Goal: Information Seeking & Learning: Compare options

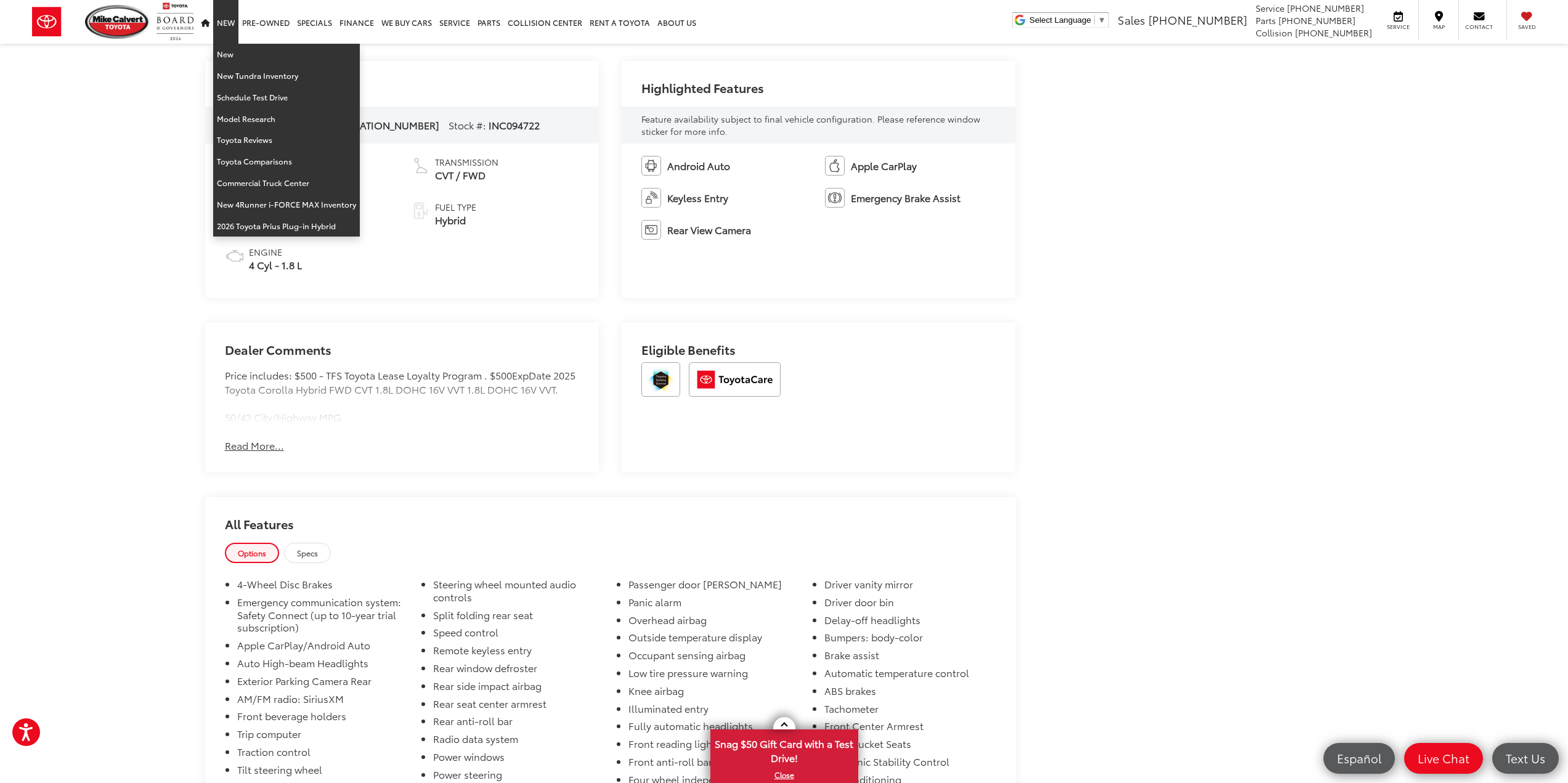
click at [216, 29] on link "New" at bounding box center [225, 22] width 25 height 44
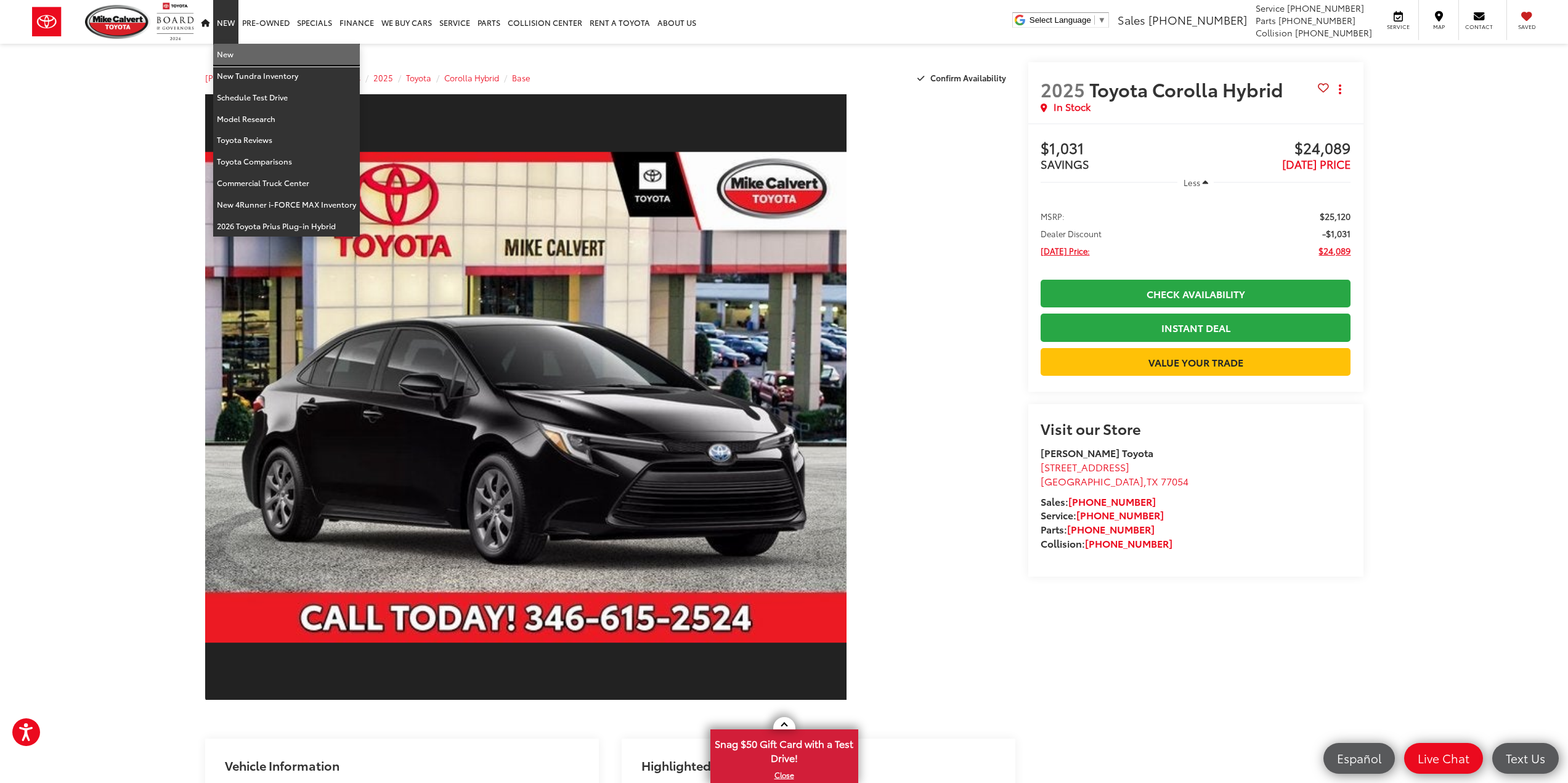
click at [225, 57] on link "New" at bounding box center [286, 55] width 147 height 22
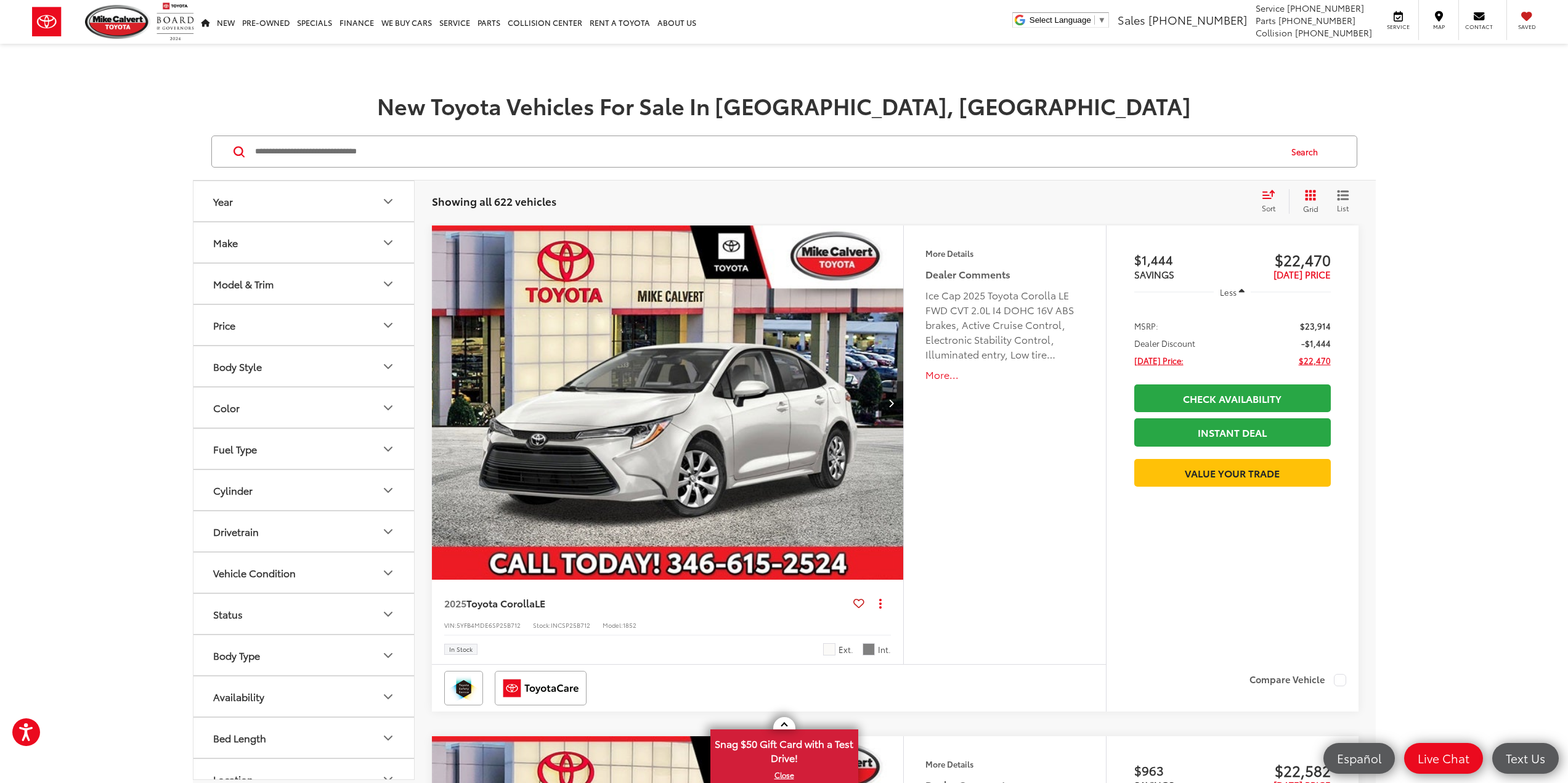
scroll to position [185, 0]
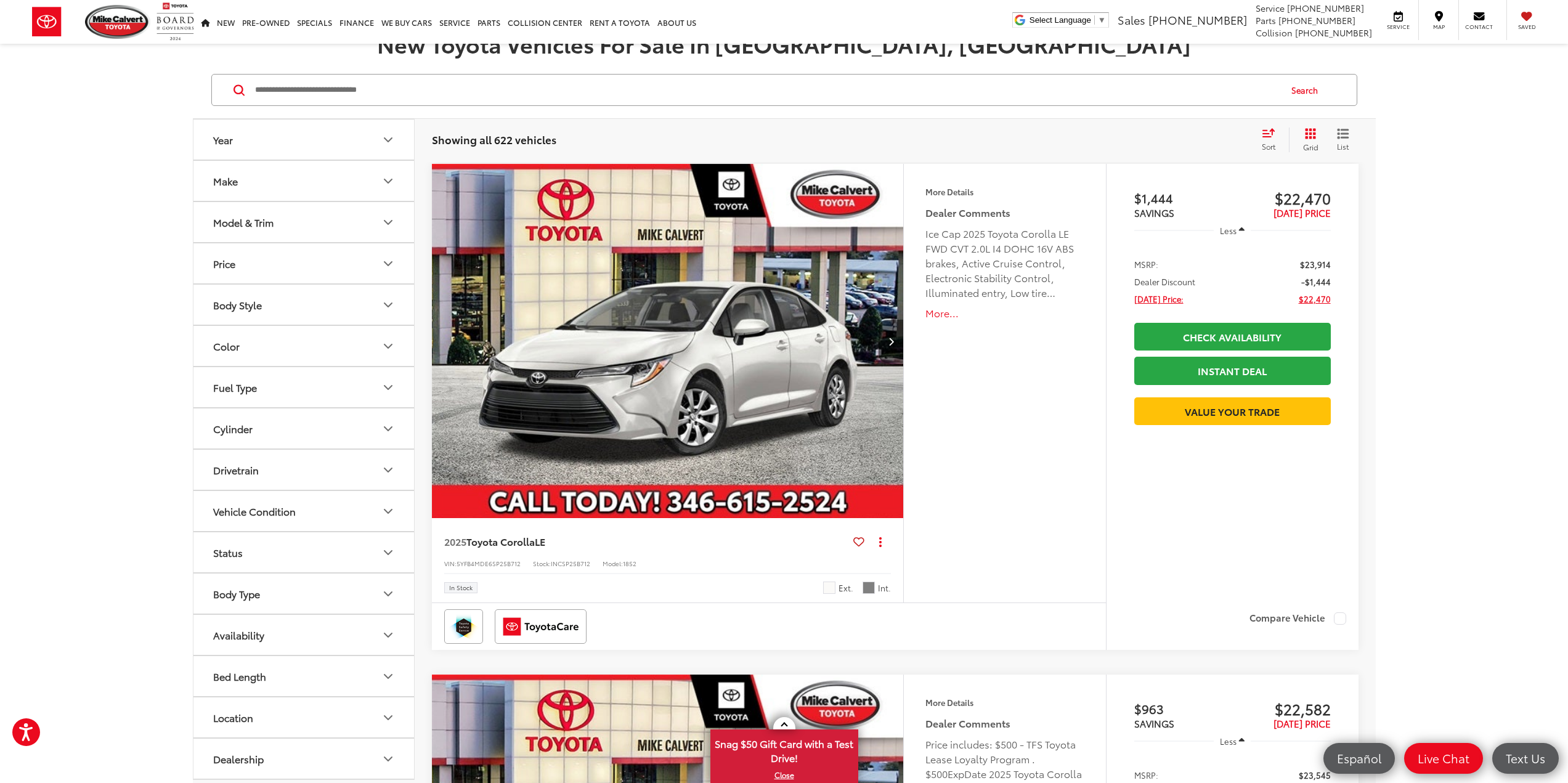
click at [232, 391] on div "Fuel Type" at bounding box center [235, 387] width 44 height 12
click at [232, 477] on label "Hybrid (245)" at bounding box center [304, 467] width 189 height 22
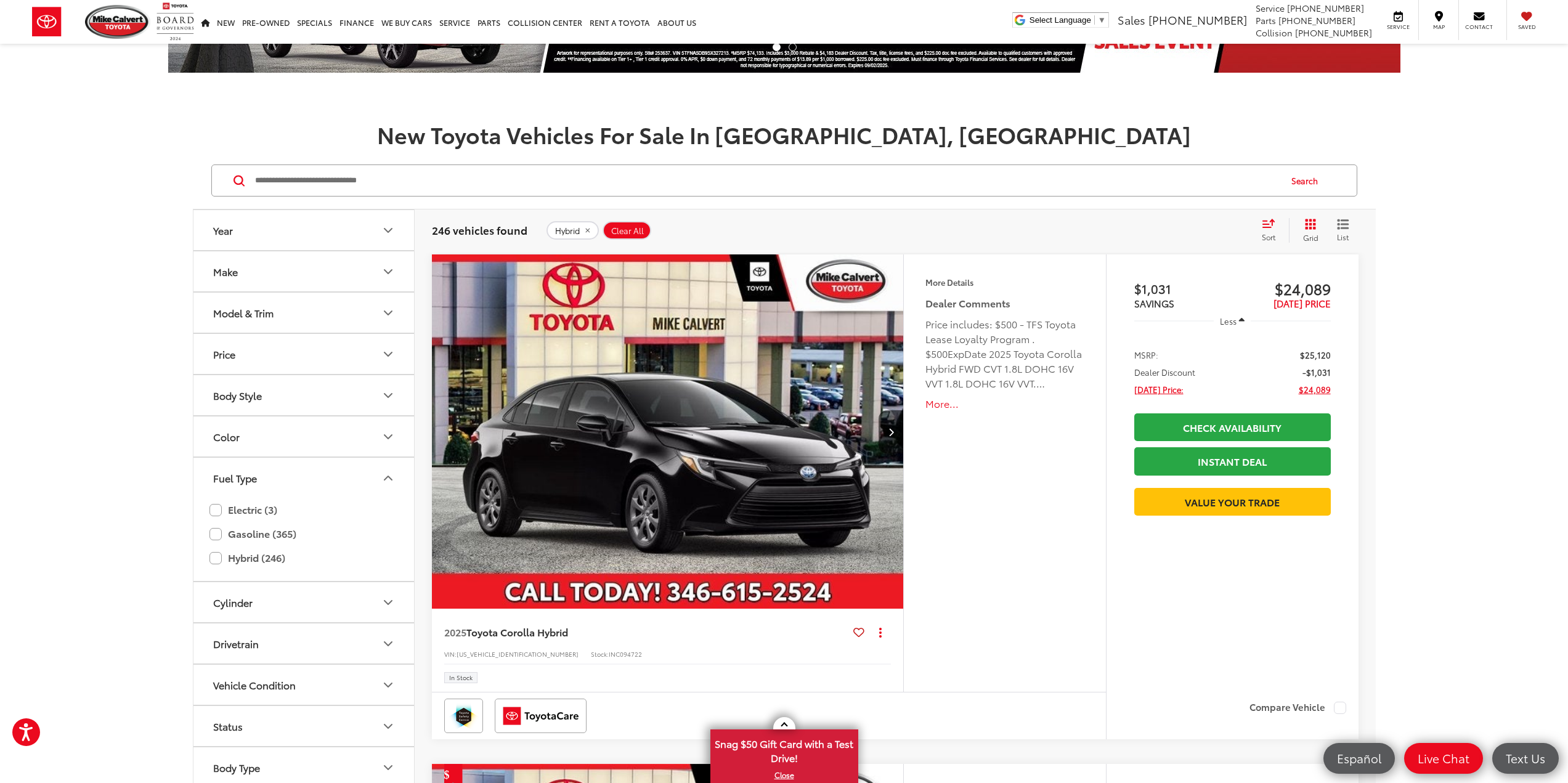
scroll to position [123, 0]
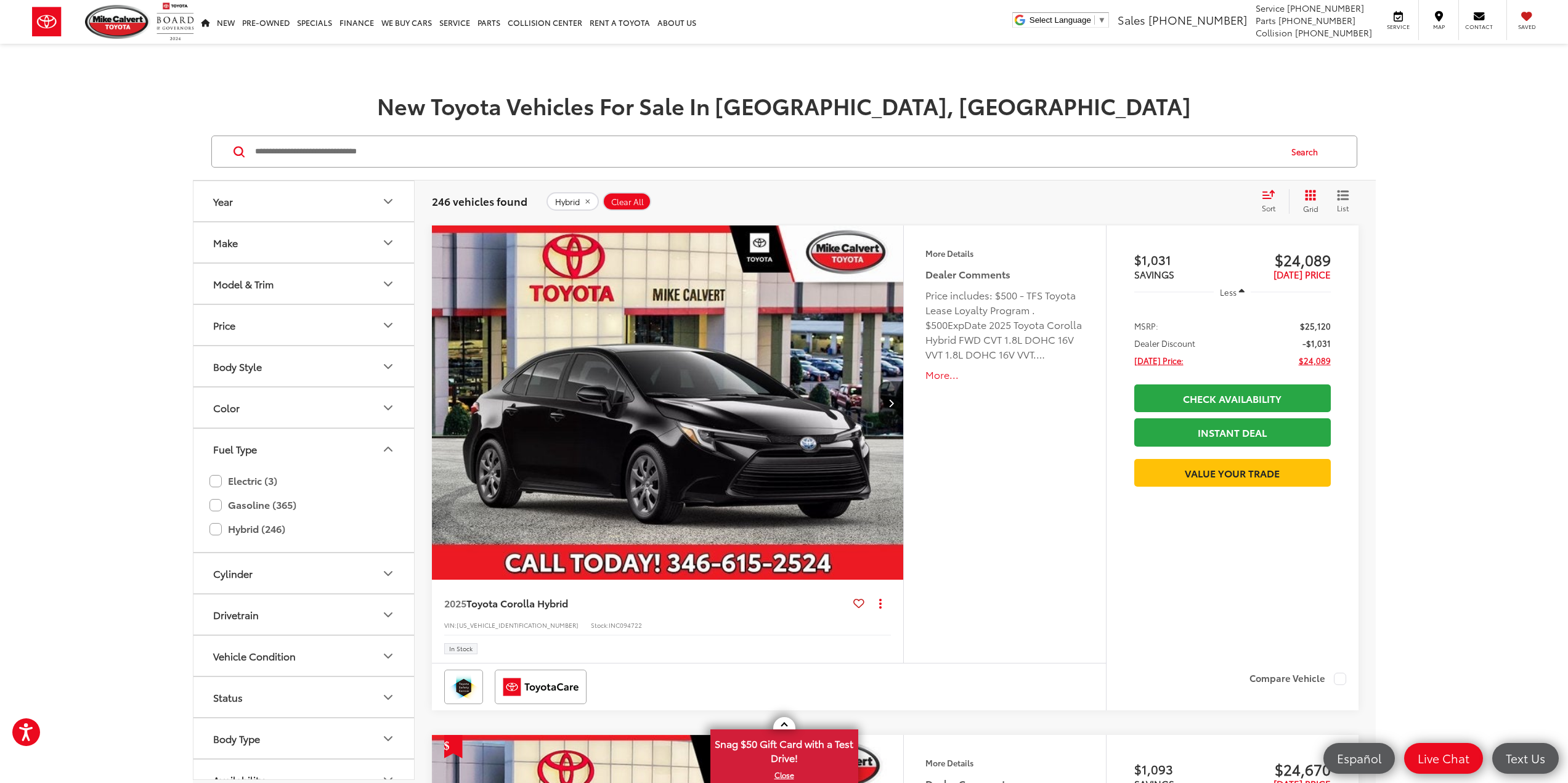
click at [796, 408] on img "2025 Toyota Corolla Hybrid Base 0" at bounding box center [668, 403] width 474 height 356
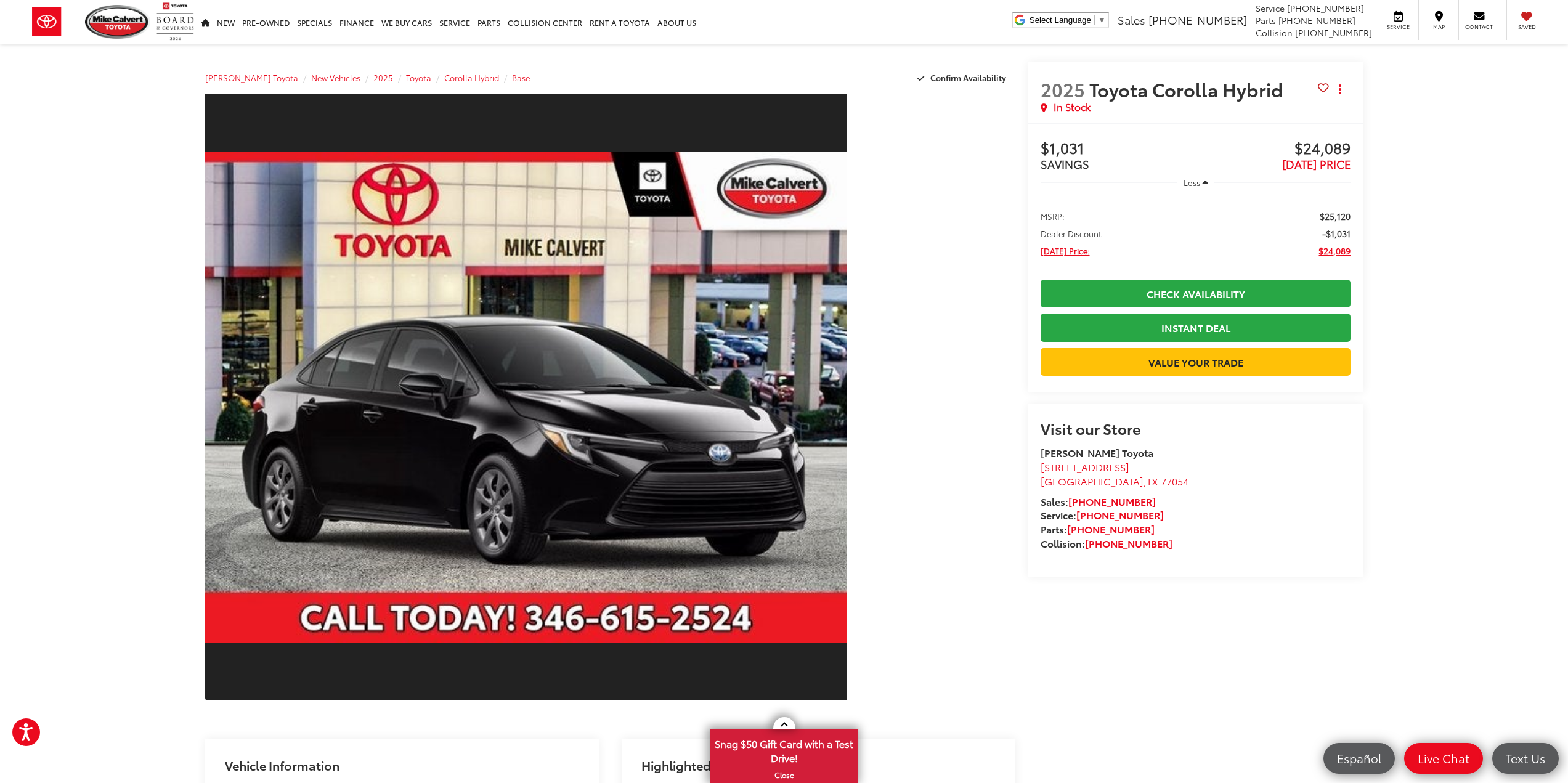
click at [919, 320] on div at bounding box center [934, 400] width 162 height 615
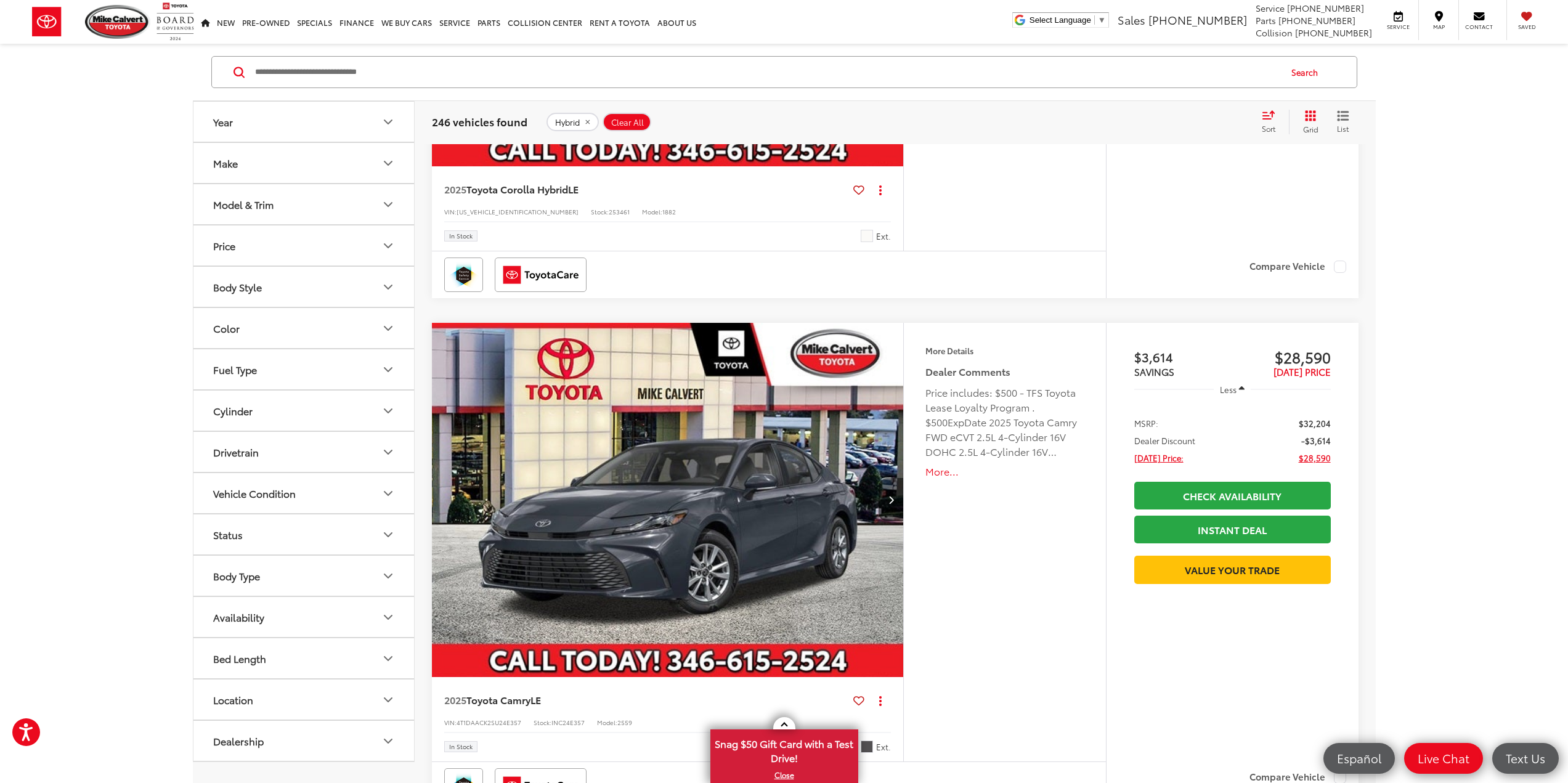
scroll to position [1047, 0]
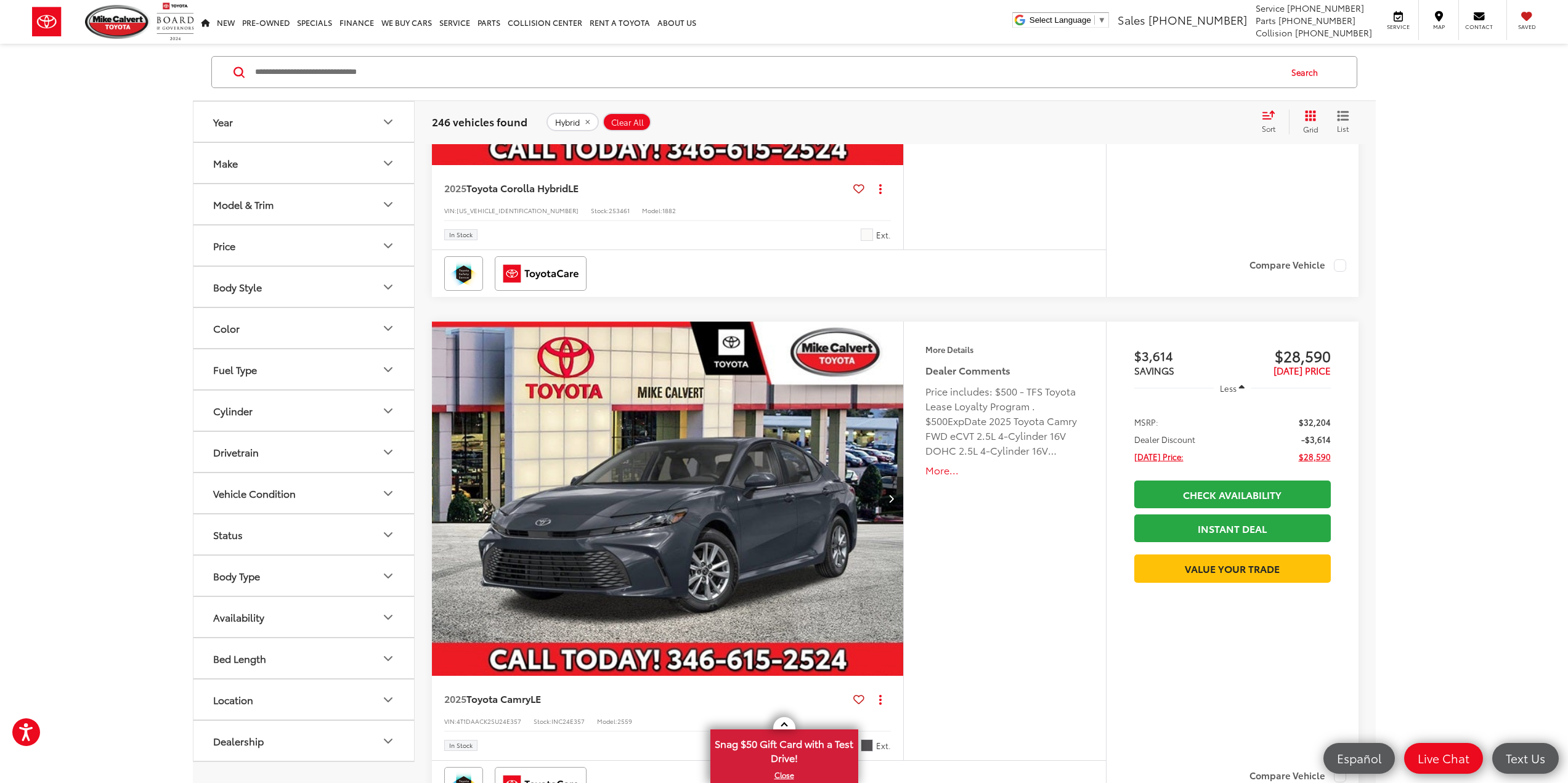
click at [757, 446] on img "2025 Toyota Camry LE 0" at bounding box center [668, 499] width 474 height 356
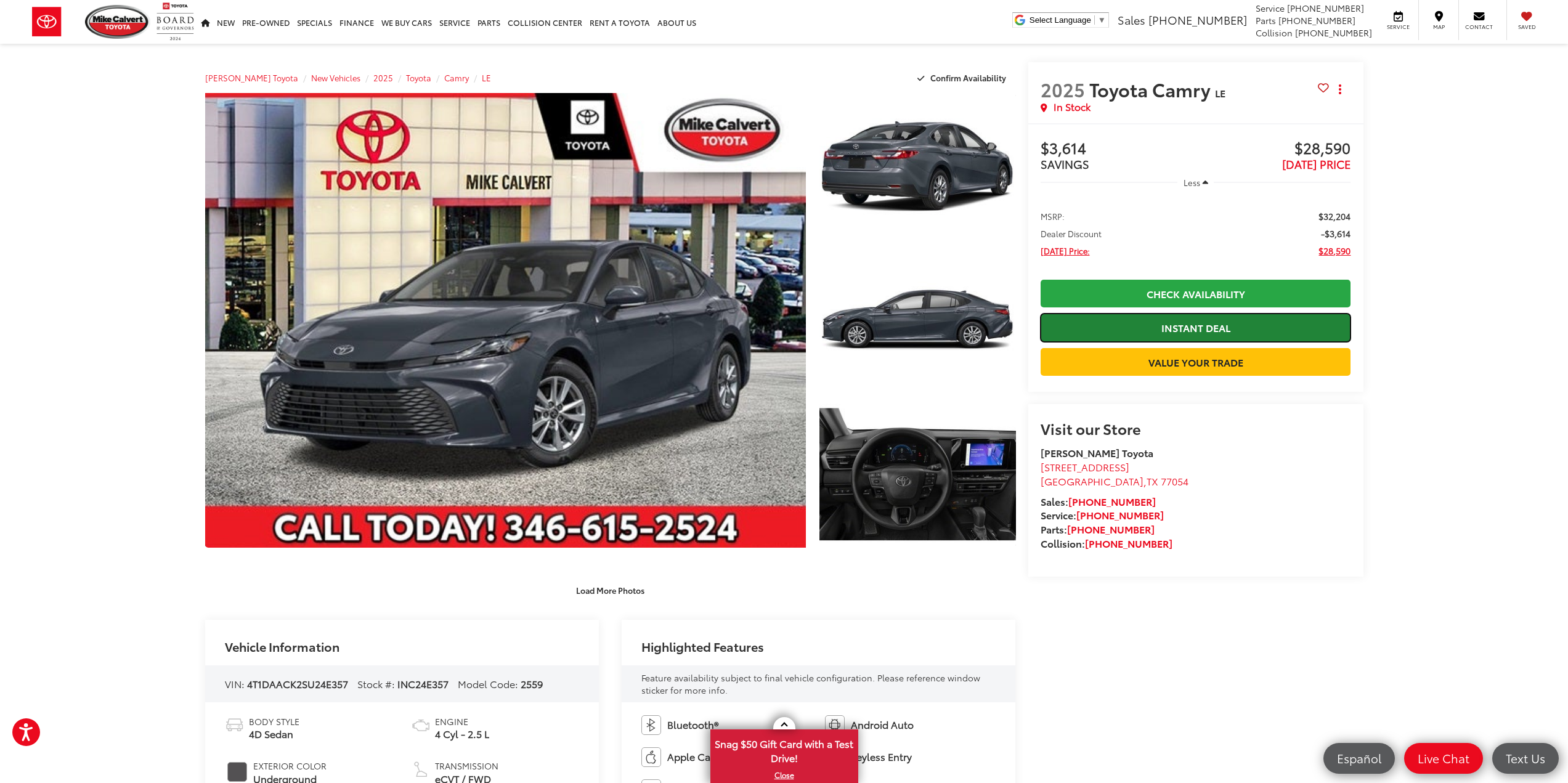
click at [1316, 321] on link "Instant Deal" at bounding box center [1195, 327] width 310 height 28
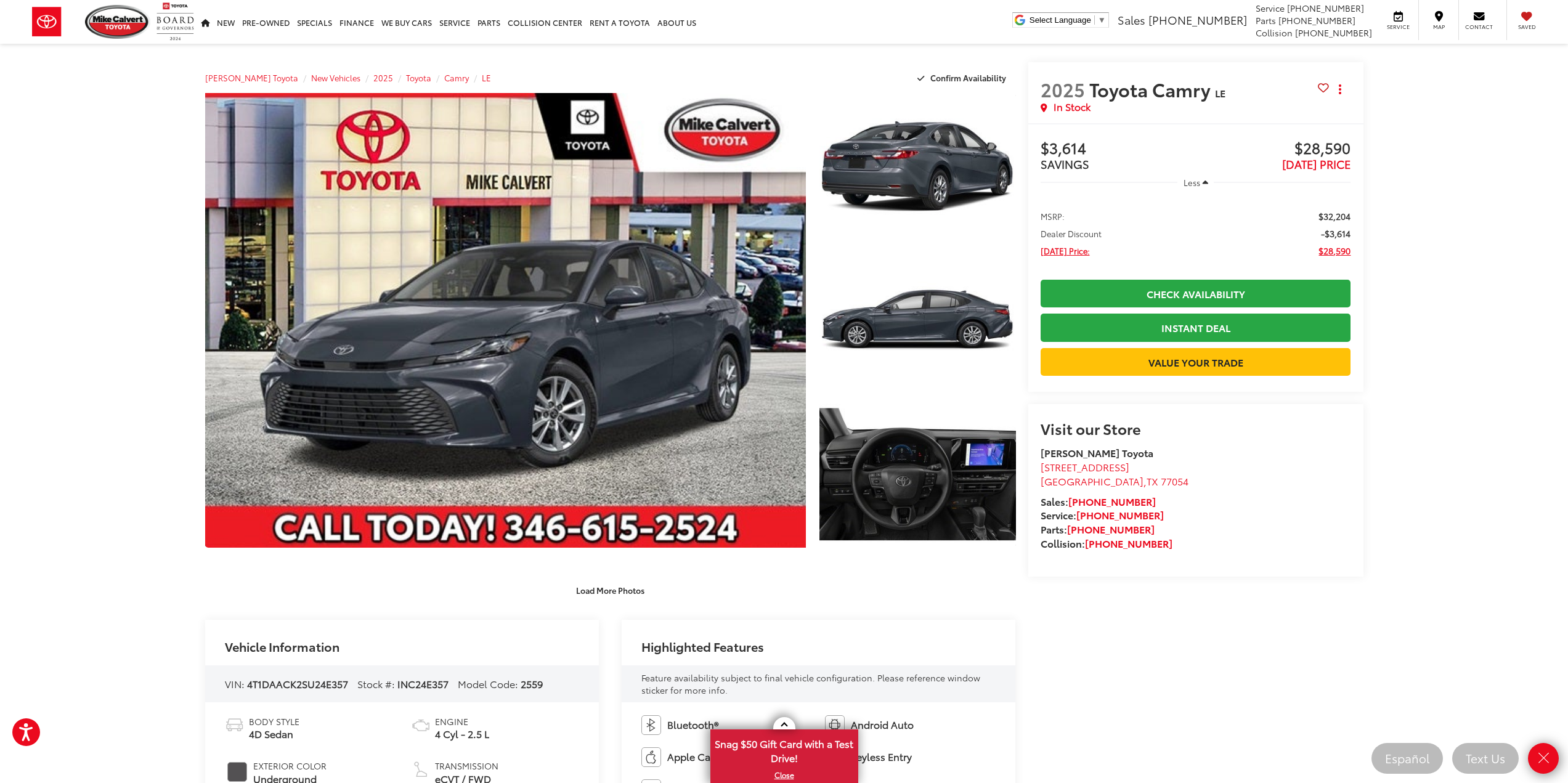
click at [1540, 760] on icon "Close" at bounding box center [1543, 759] width 17 height 17
drag, startPoint x: 1230, startPoint y: 534, endPoint x: 1234, endPoint y: 527, distance: 8.1
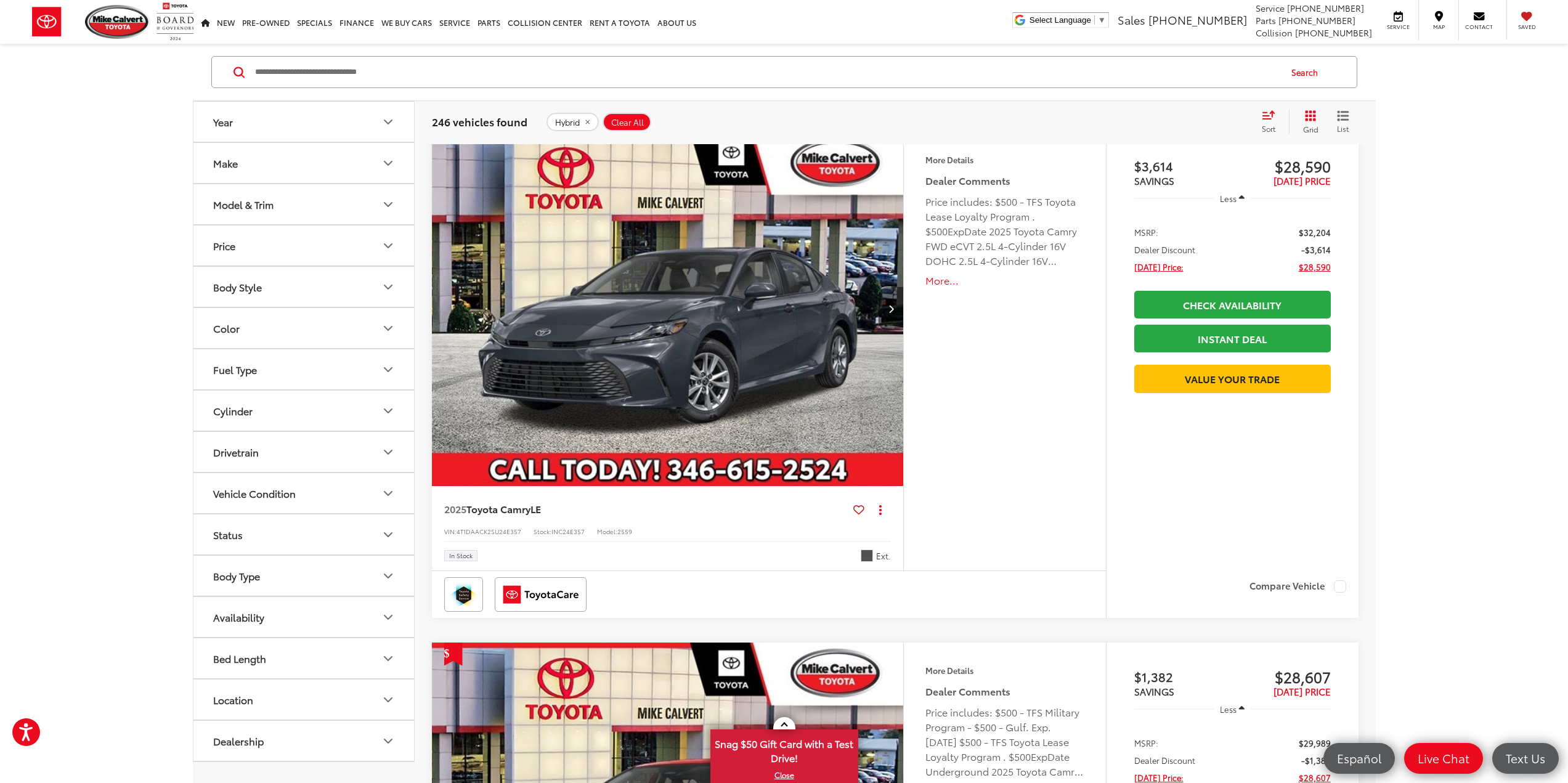
scroll to position [1189, 0]
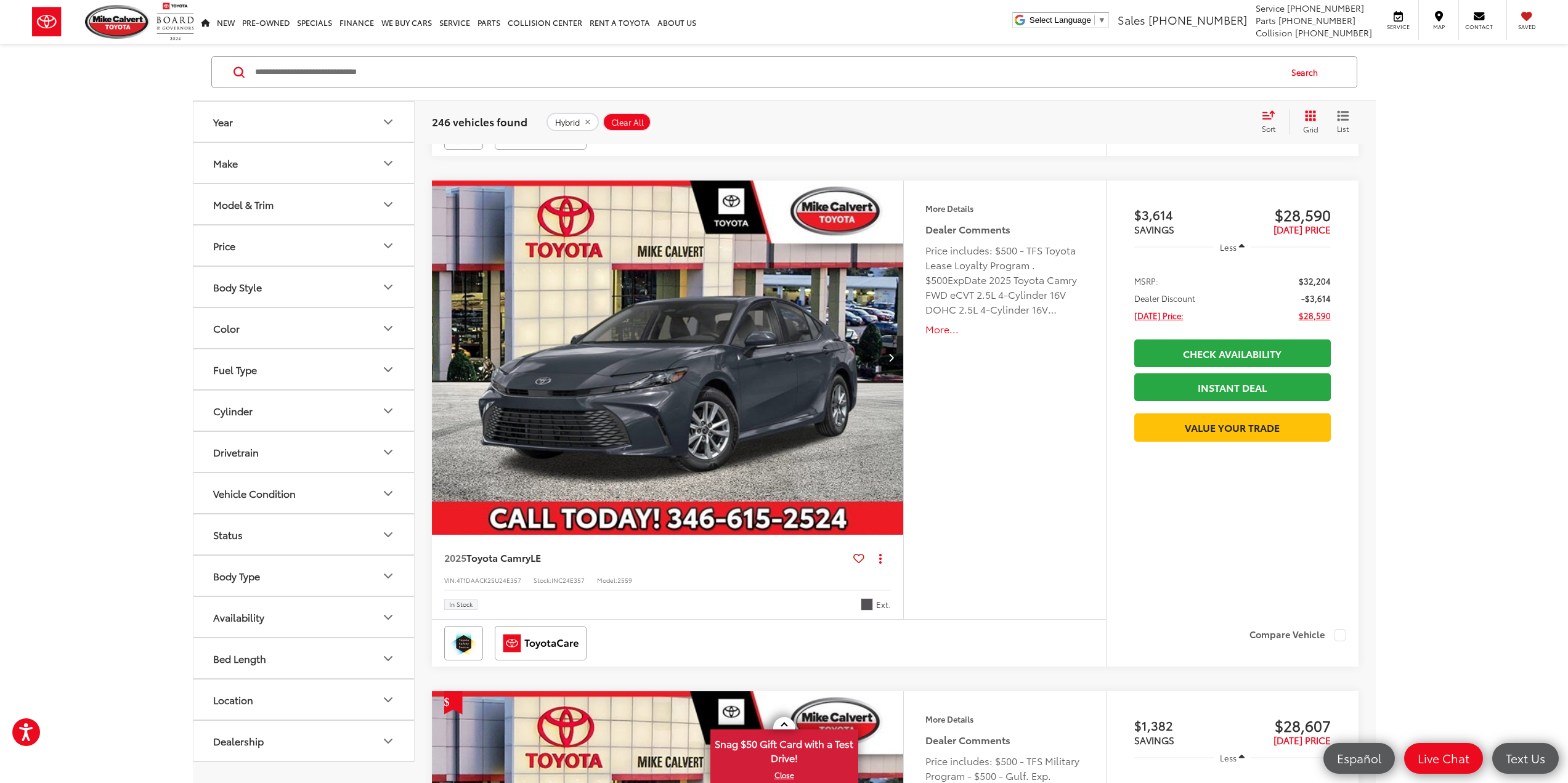
click at [1234, 408] on capital-one-entry-button at bounding box center [1232, 408] width 196 height 0
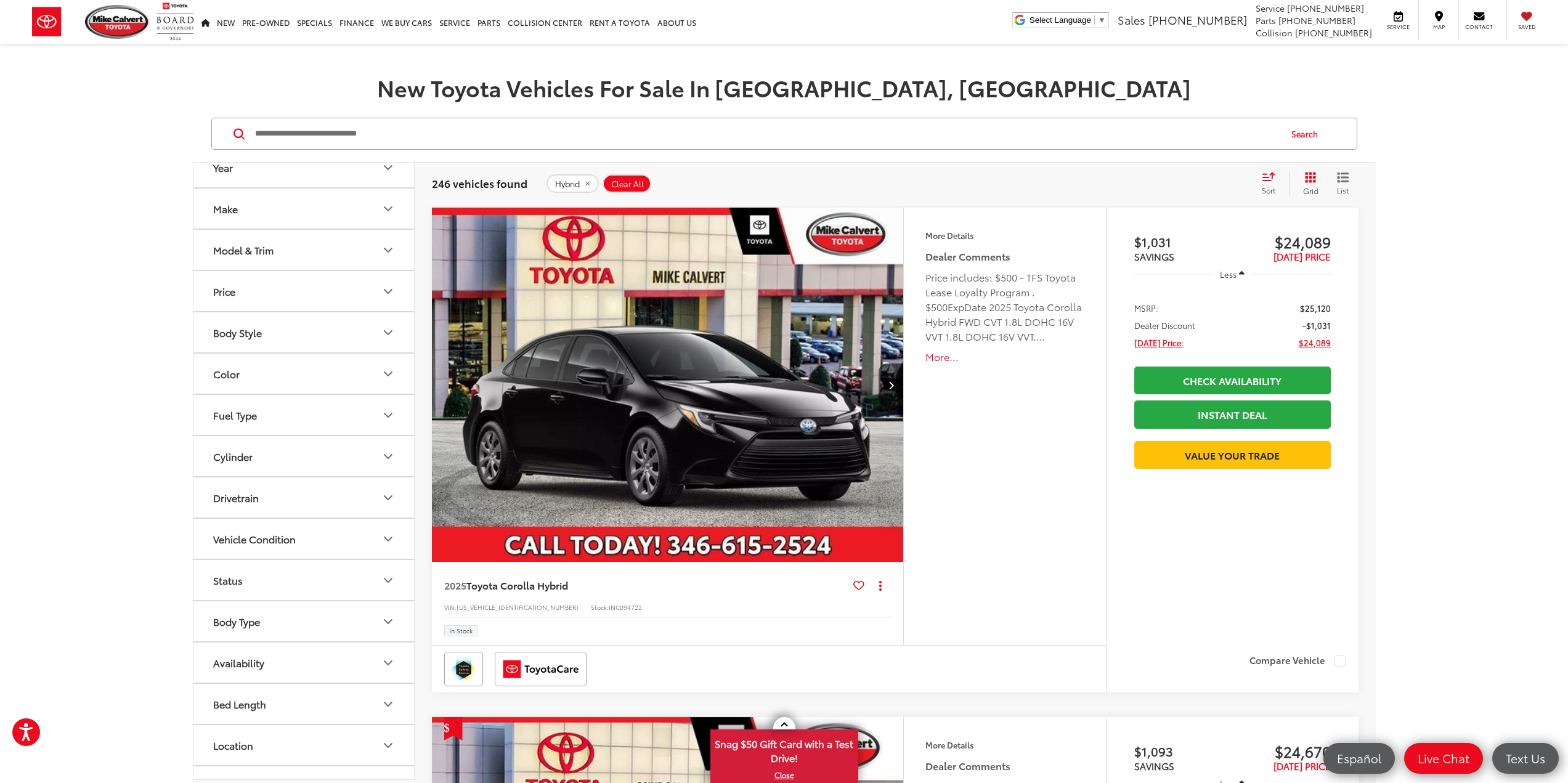
scroll to position [44, 0]
click at [321, 392] on button "Fuel Type" at bounding box center [304, 387] width 221 height 40
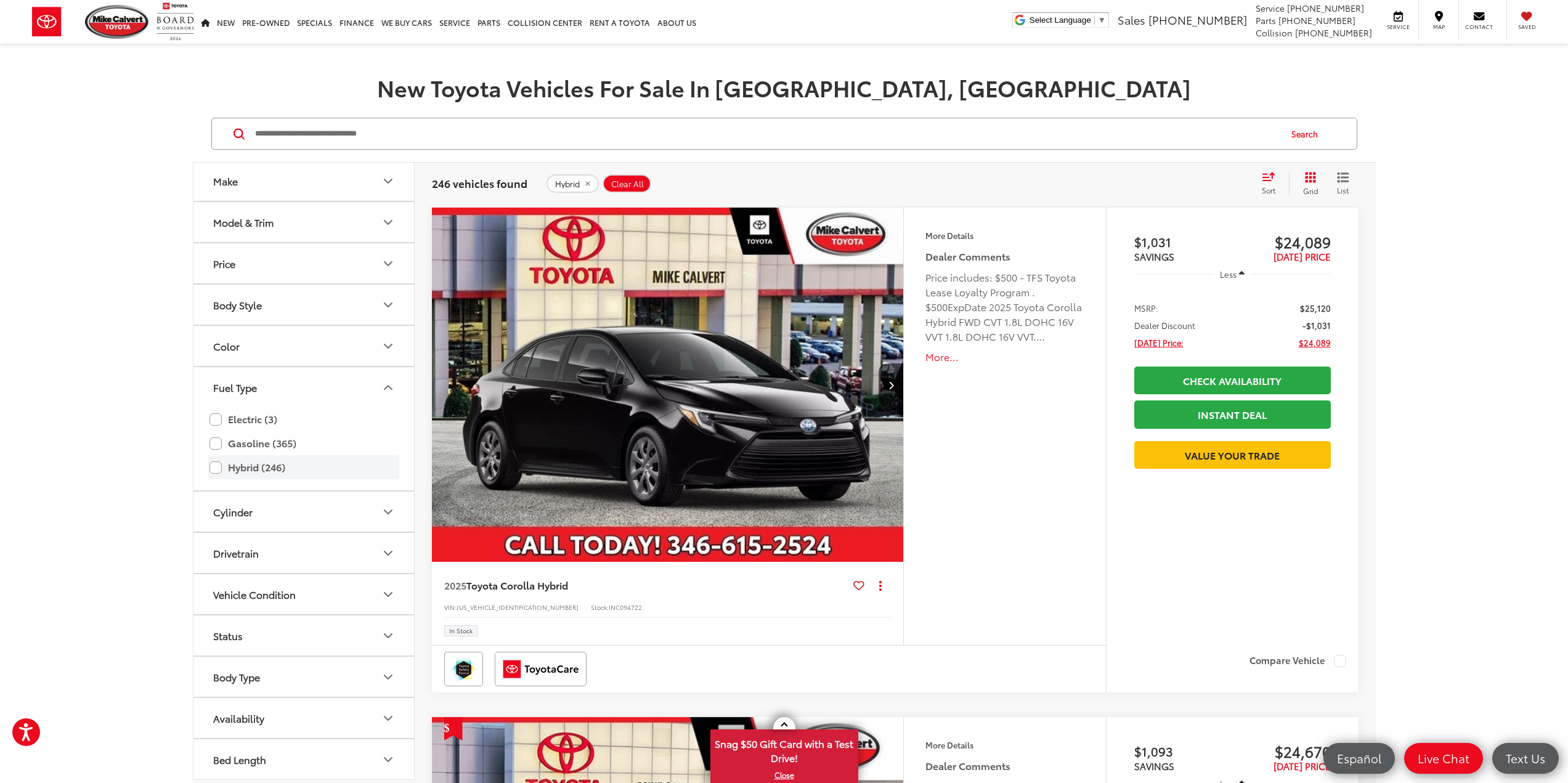
click at [242, 467] on label "Hybrid (246)" at bounding box center [304, 467] width 189 height 22
click at [248, 449] on label "Gasoline (366)" at bounding box center [304, 443] width 189 height 22
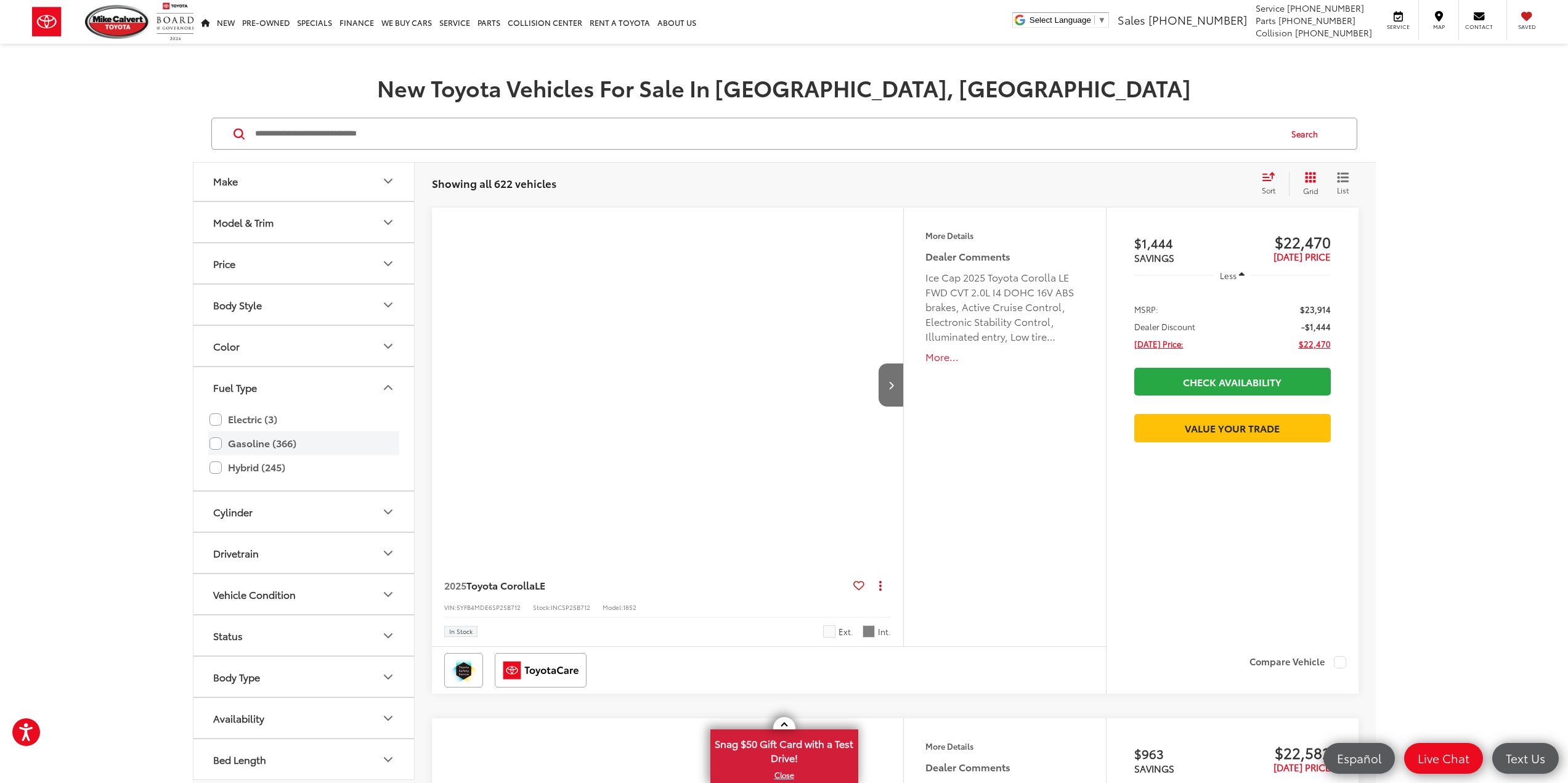
scroll to position [18, 0]
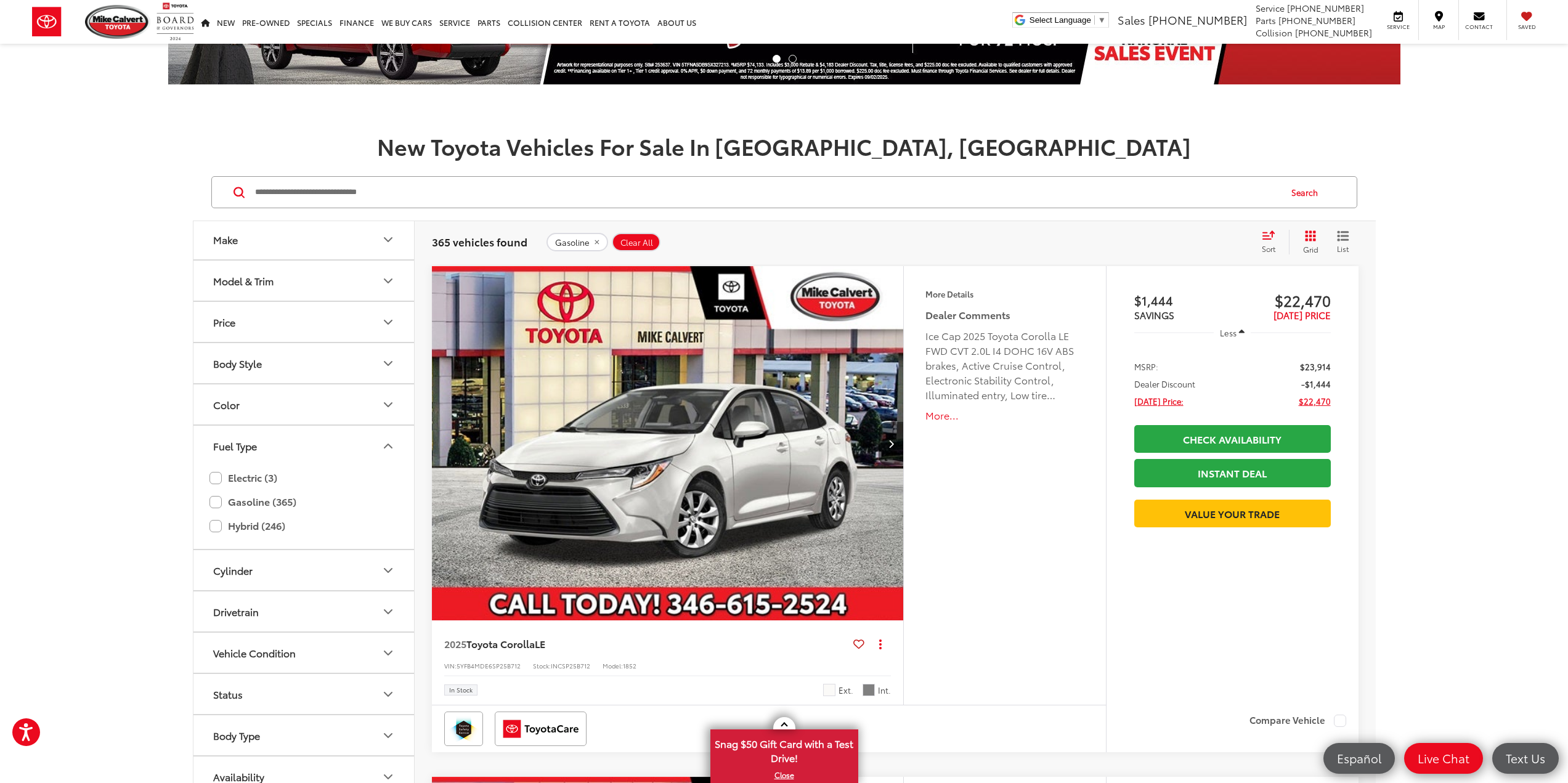
scroll to position [80, 0]
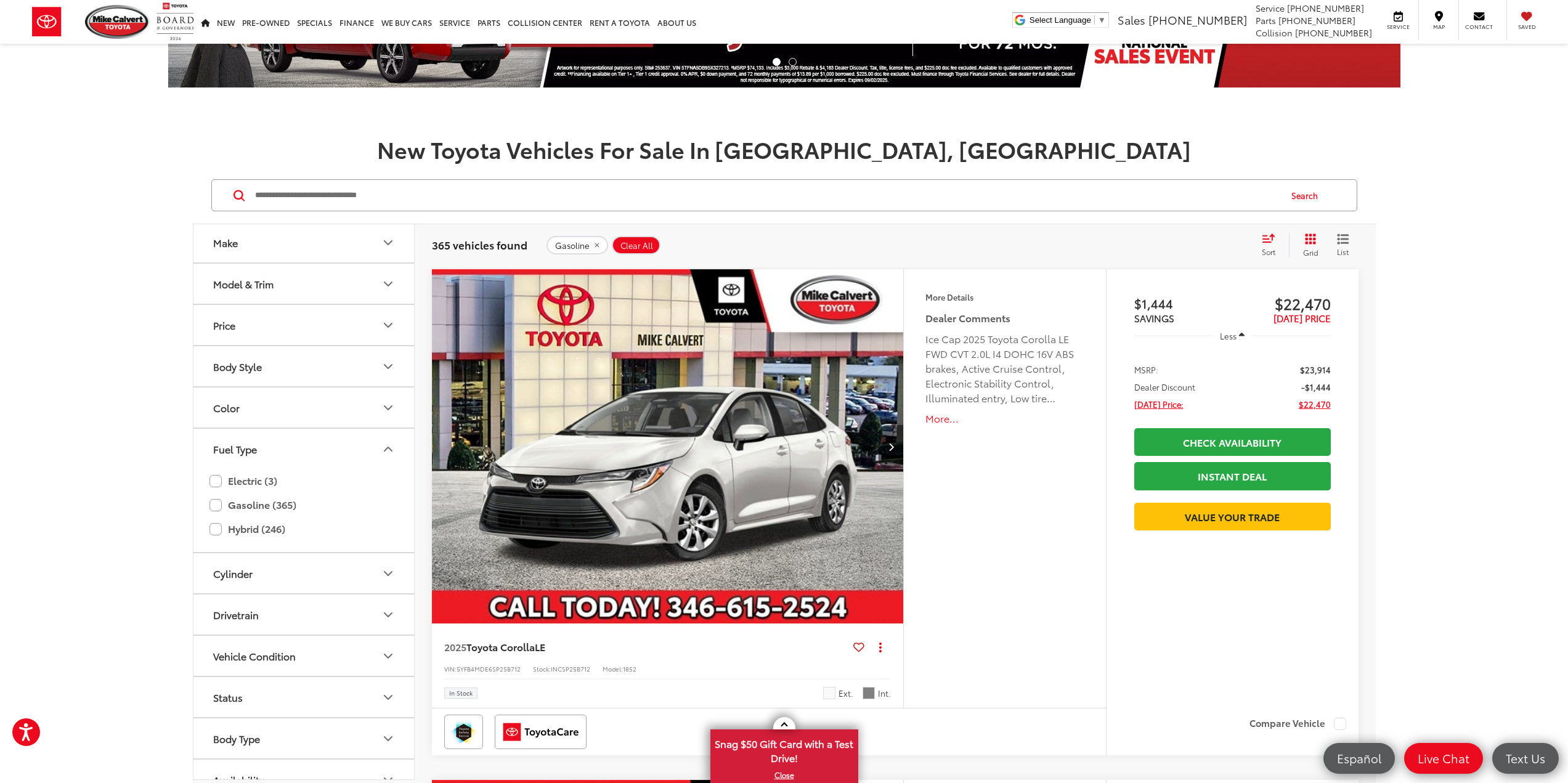
click at [1178, 497] on capital-one-entry-button at bounding box center [1232, 497] width 196 height 0
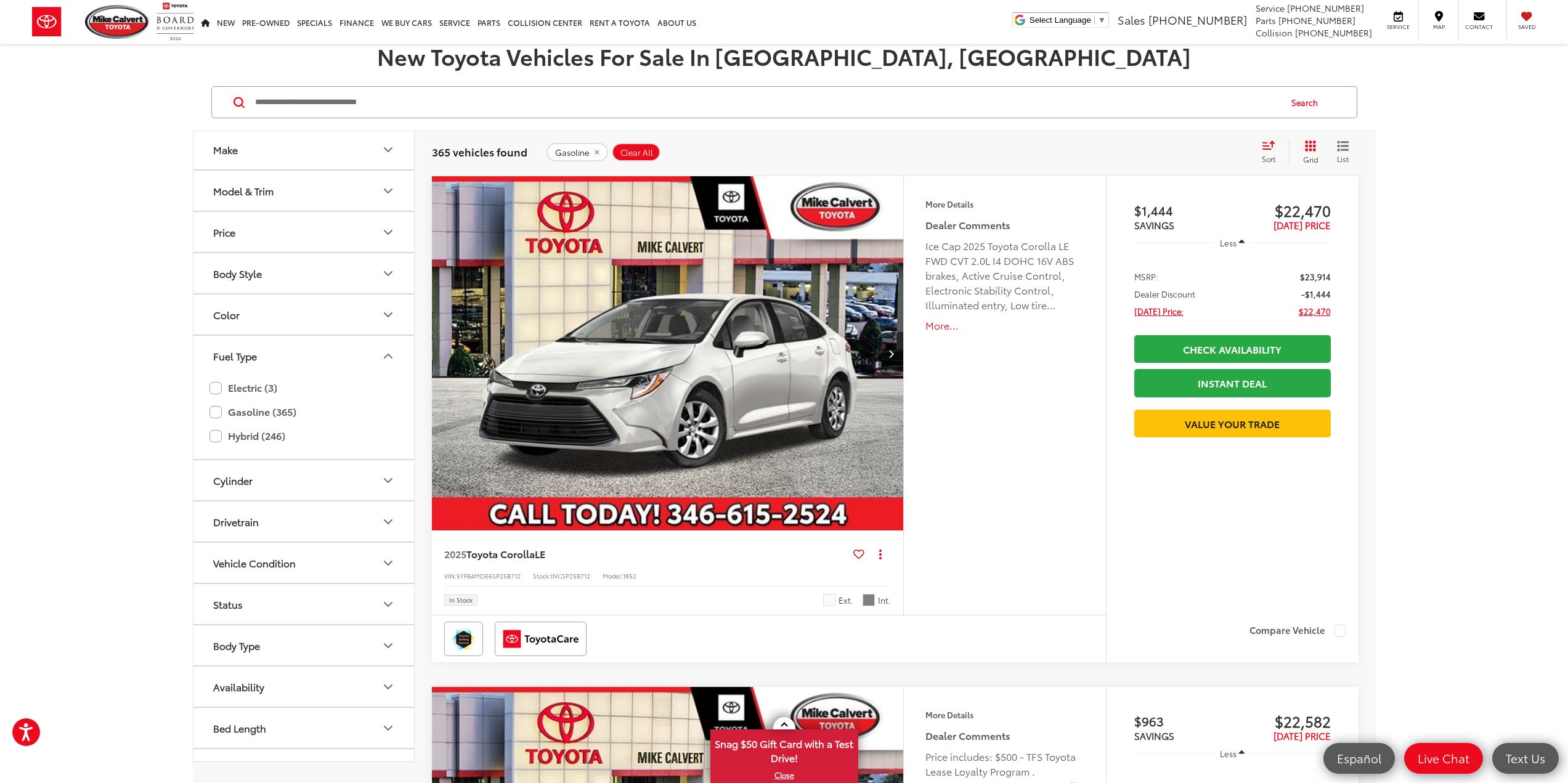
scroll to position [141, 0]
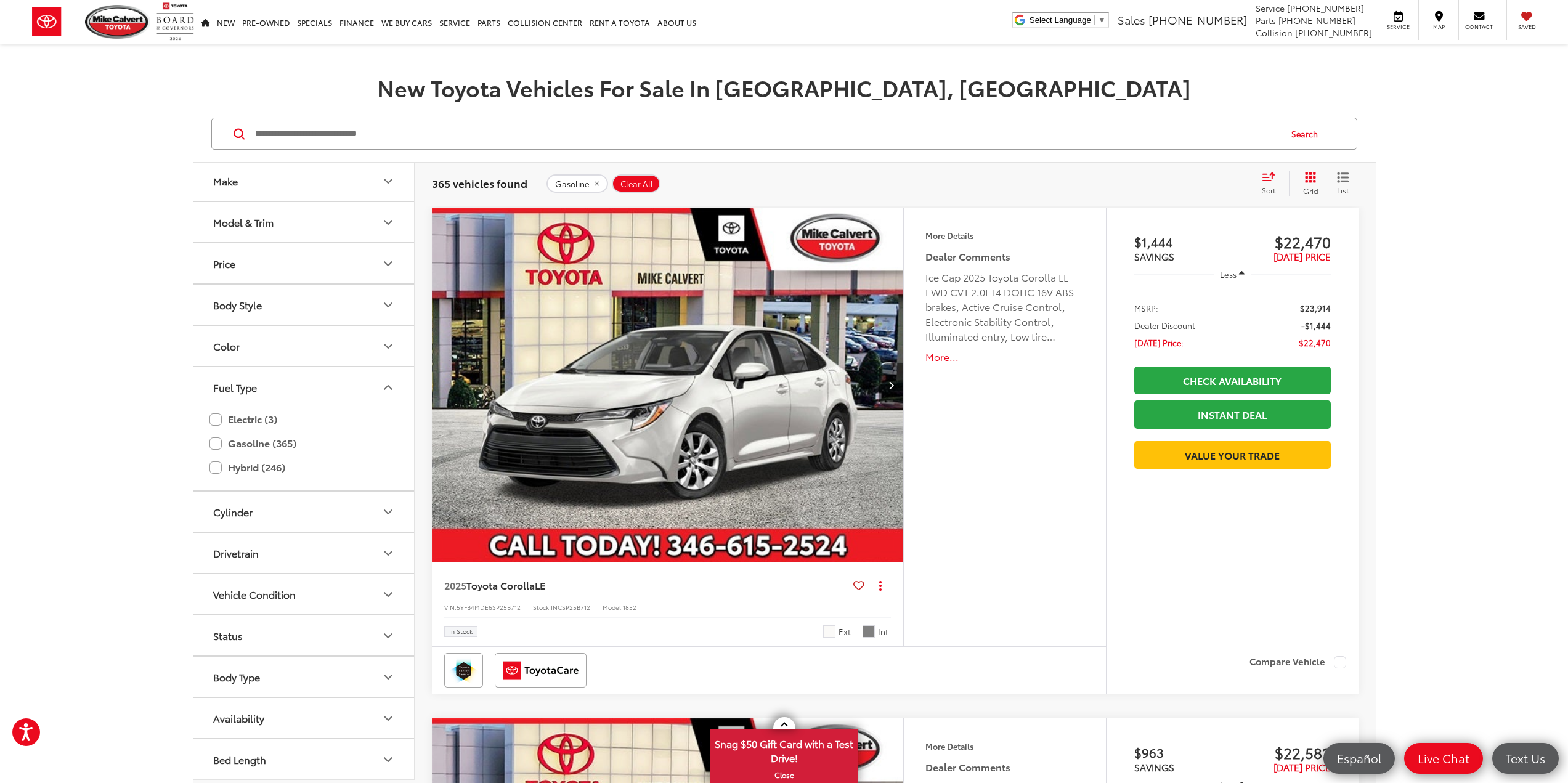
click at [944, 356] on button "More..." at bounding box center [1004, 357] width 158 height 14
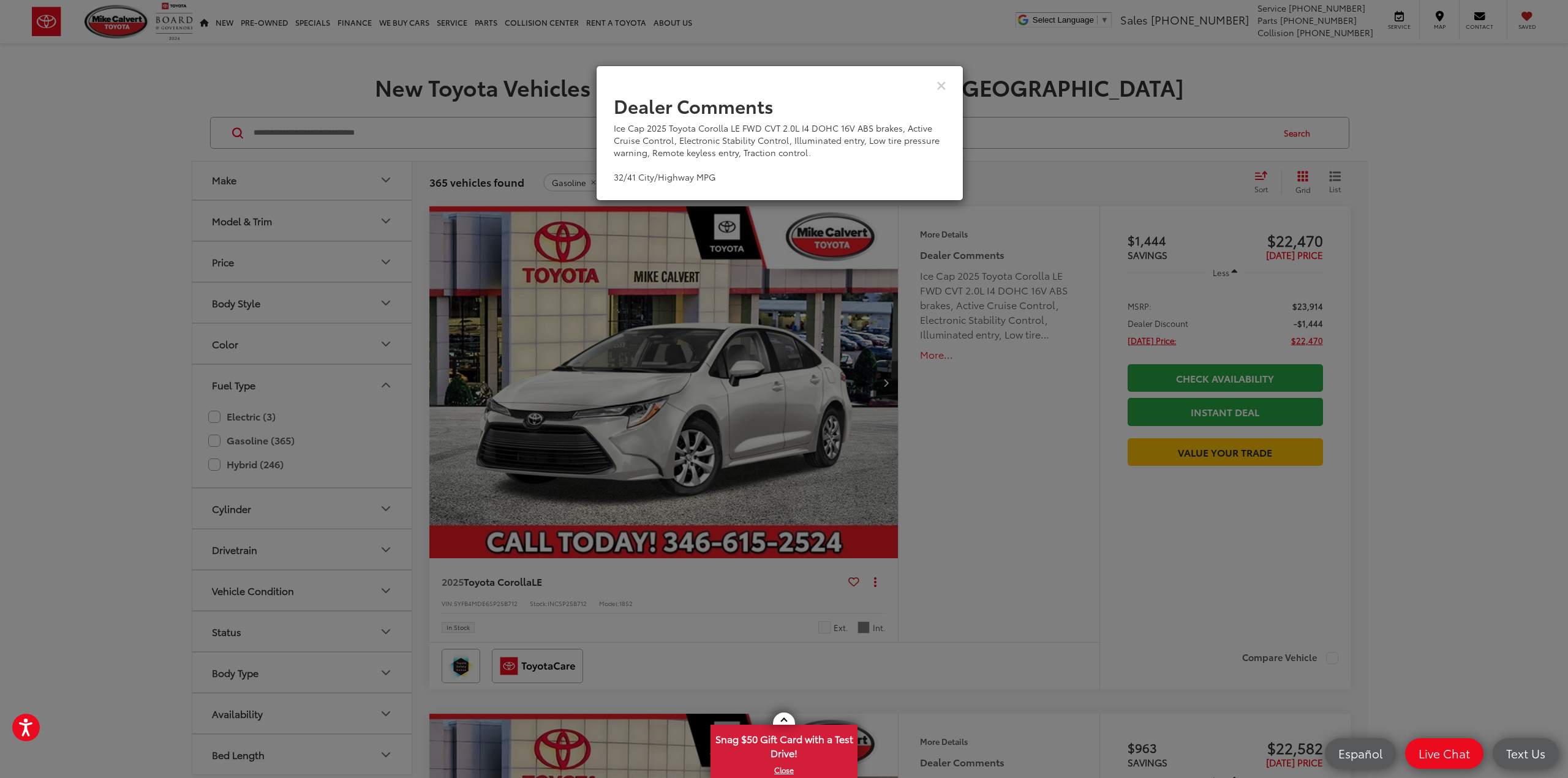
click at [935, 85] on div "View Comments" at bounding box center [779, 85] width 367 height 47
click at [939, 86] on icon "Close" at bounding box center [941, 85] width 10 height 13
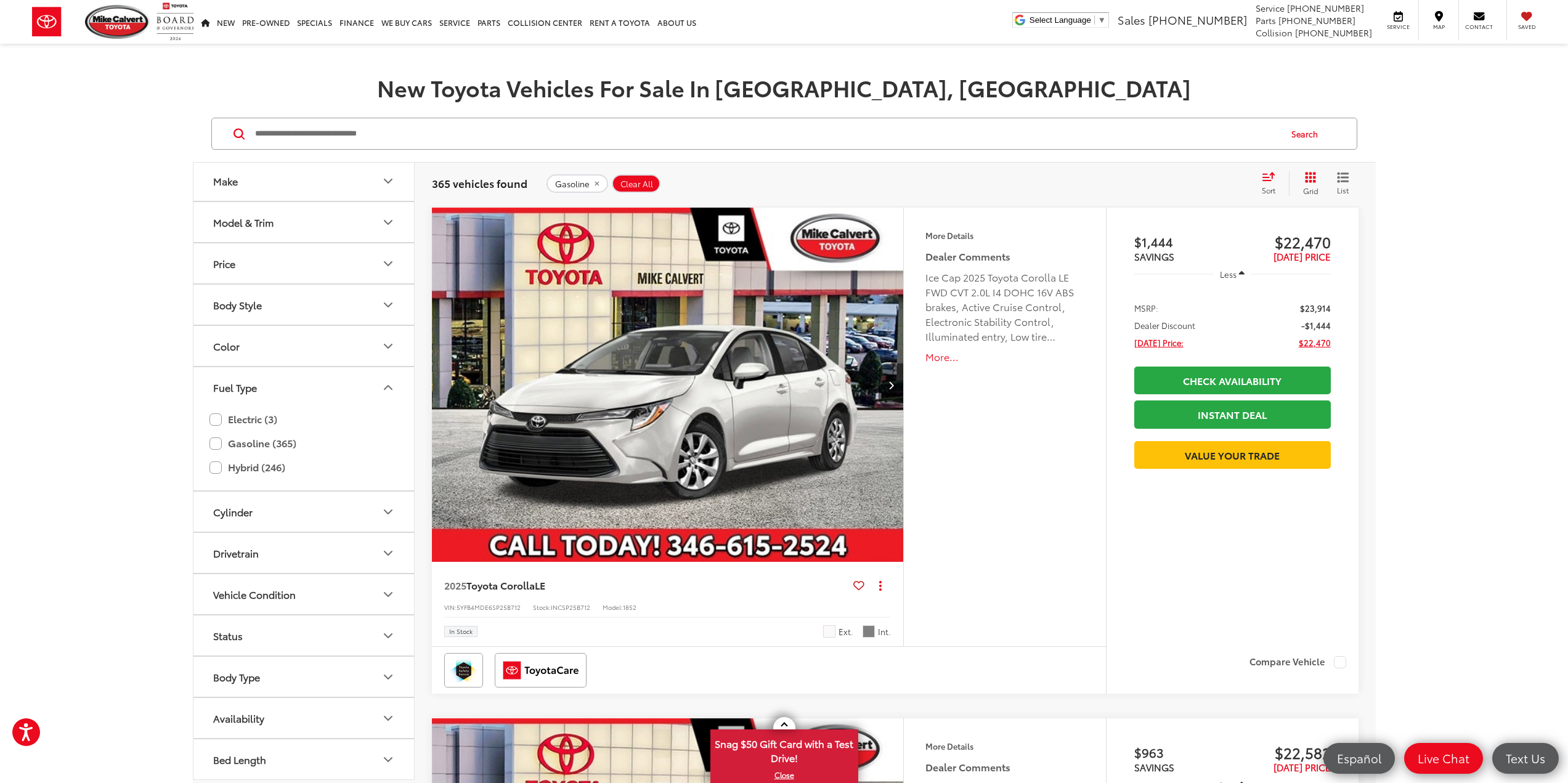
click at [679, 399] on img "2025 Toyota Corolla LE 0" at bounding box center [668, 385] width 474 height 356
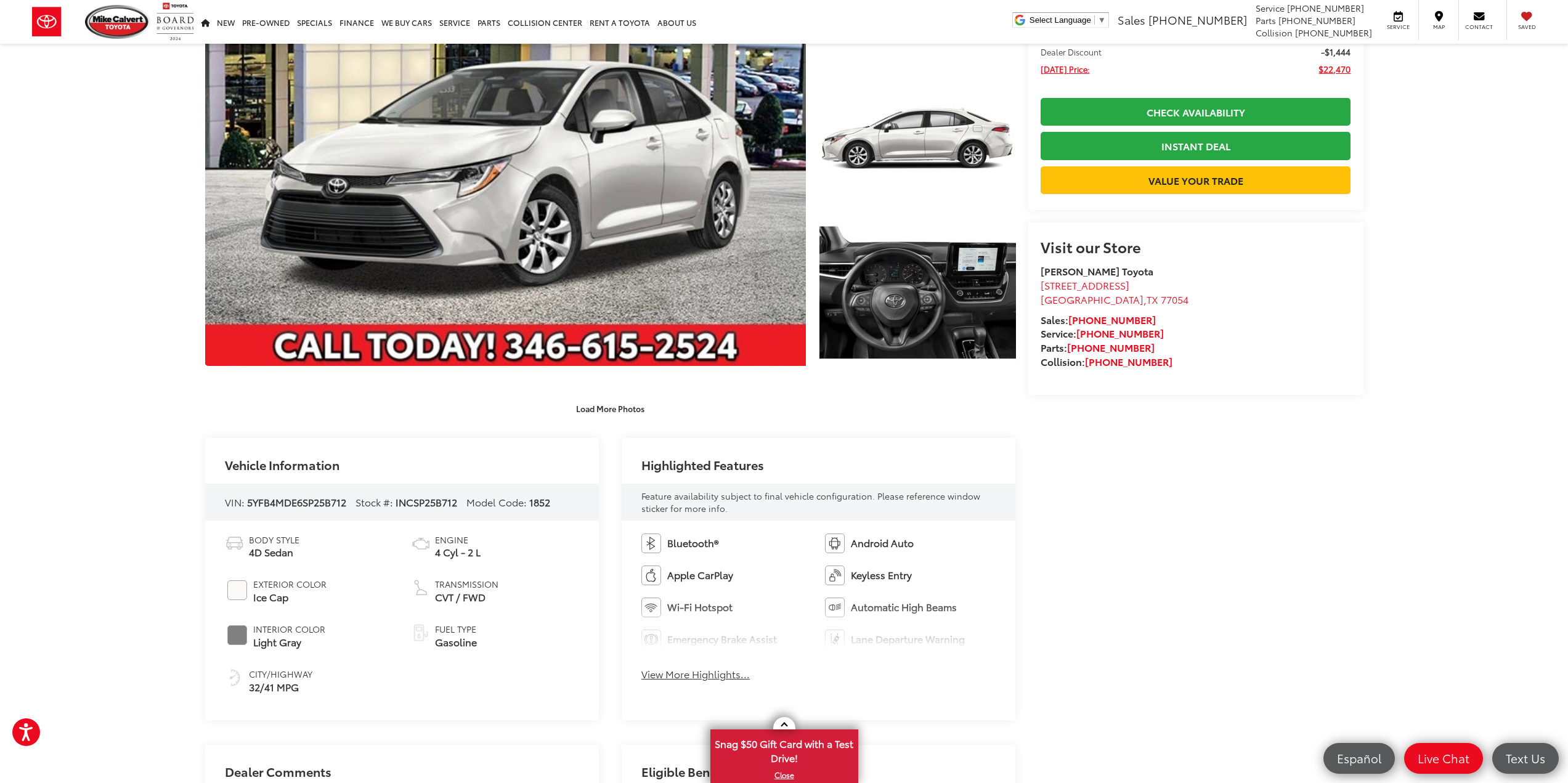
scroll to position [308, 0]
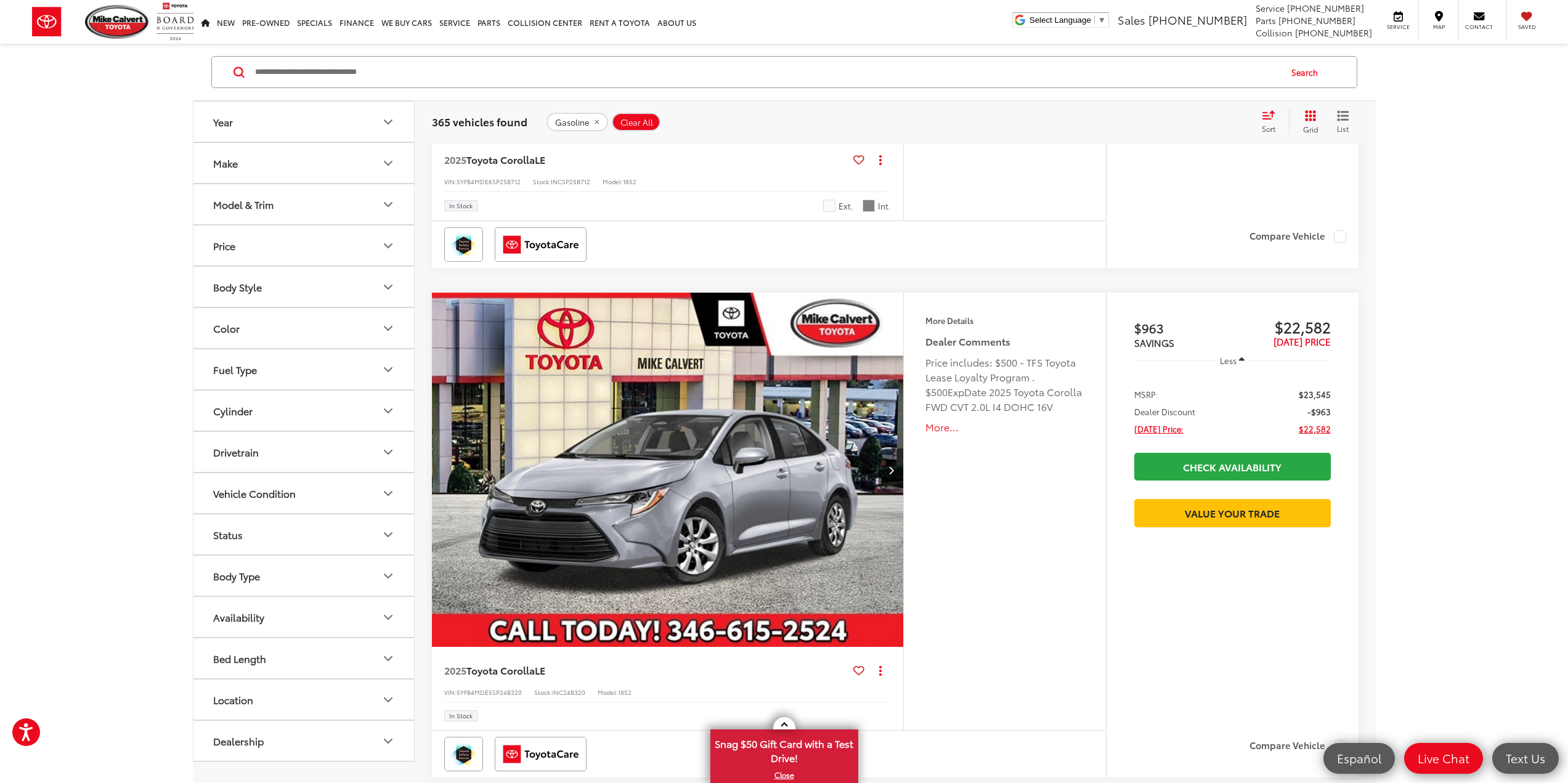
scroll to position [573, 0]
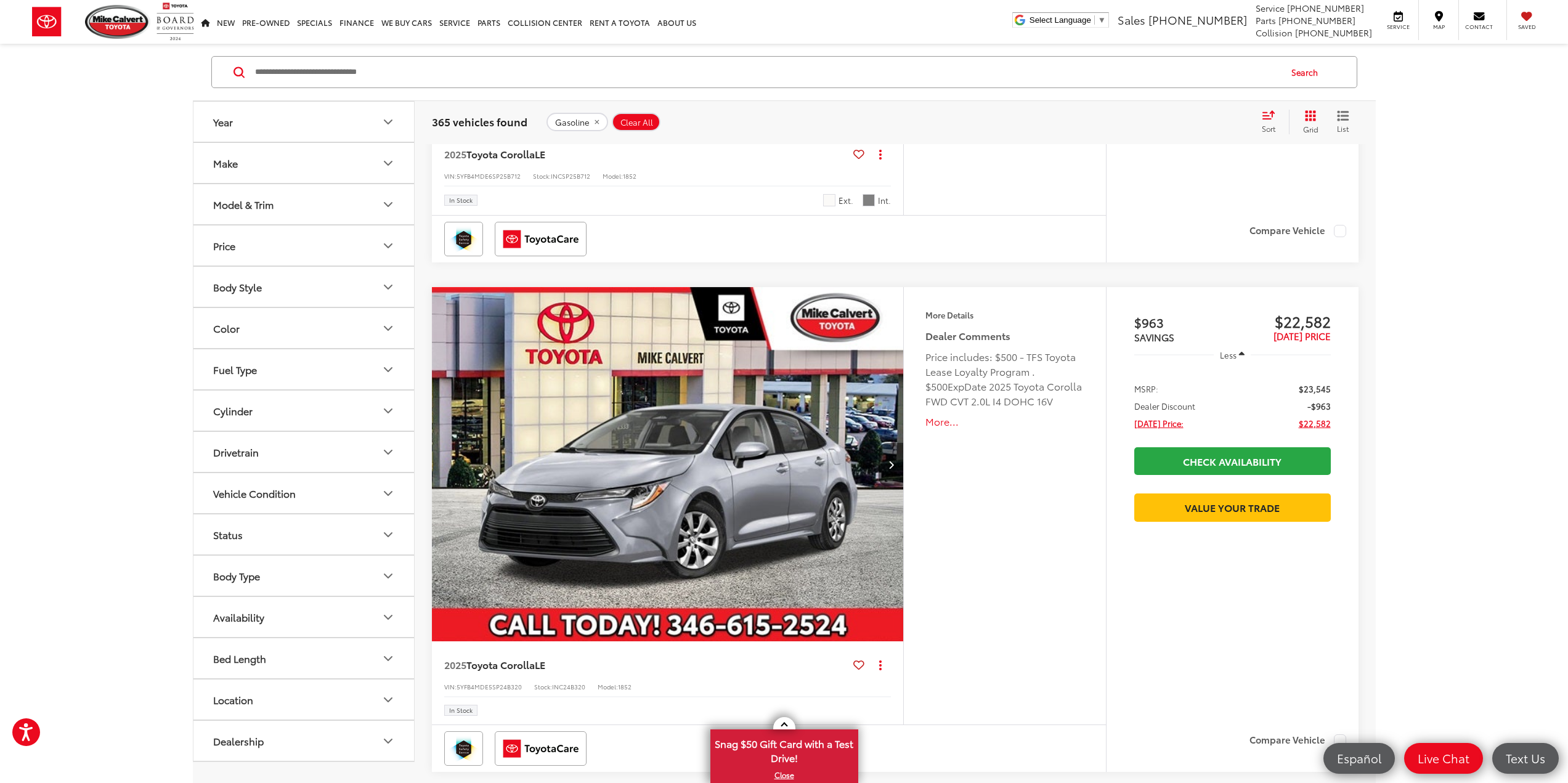
click at [634, 441] on img "2025 Toyota Corolla LE 0" at bounding box center [668, 465] width 474 height 356
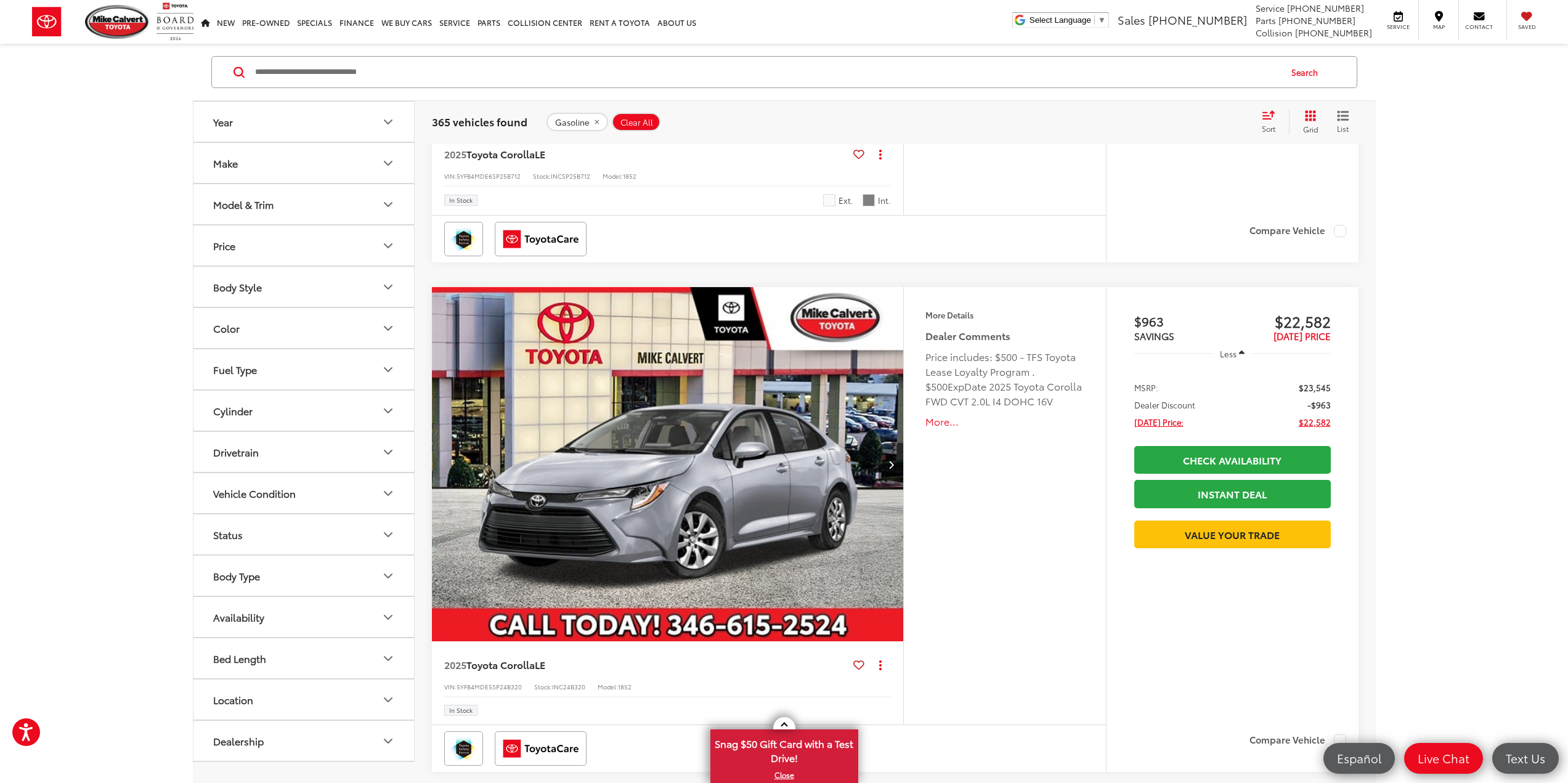
click at [367, 287] on button "Body Style" at bounding box center [304, 287] width 221 height 40
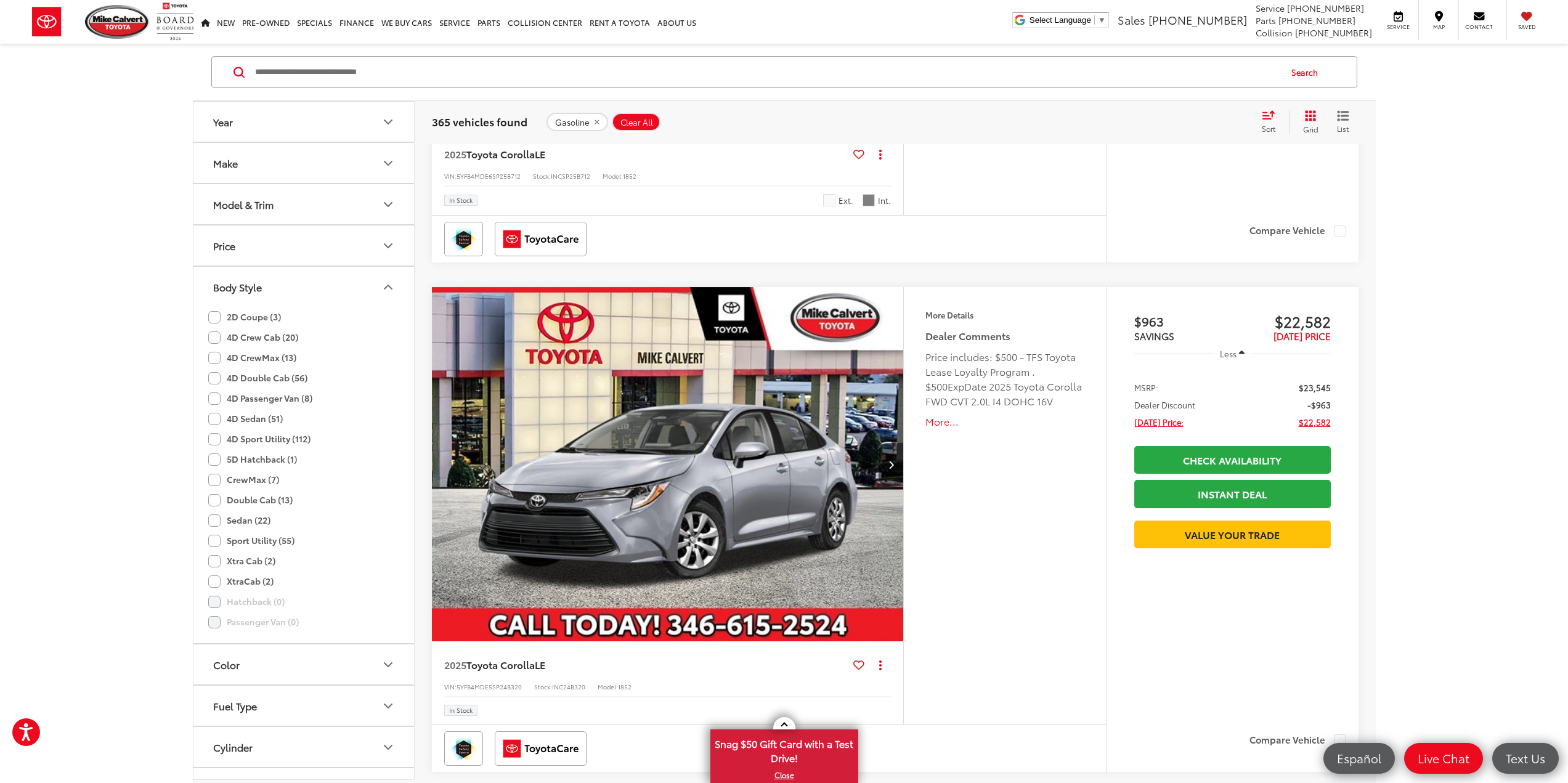
click at [1067, 406] on div "Price includes: $500 - TFS Toyota Lease Loyalty Program . $500ExpDate 2025 Toyo…" at bounding box center [1004, 379] width 158 height 59
click at [388, 283] on icon "Body Style" at bounding box center [388, 287] width 14 height 14
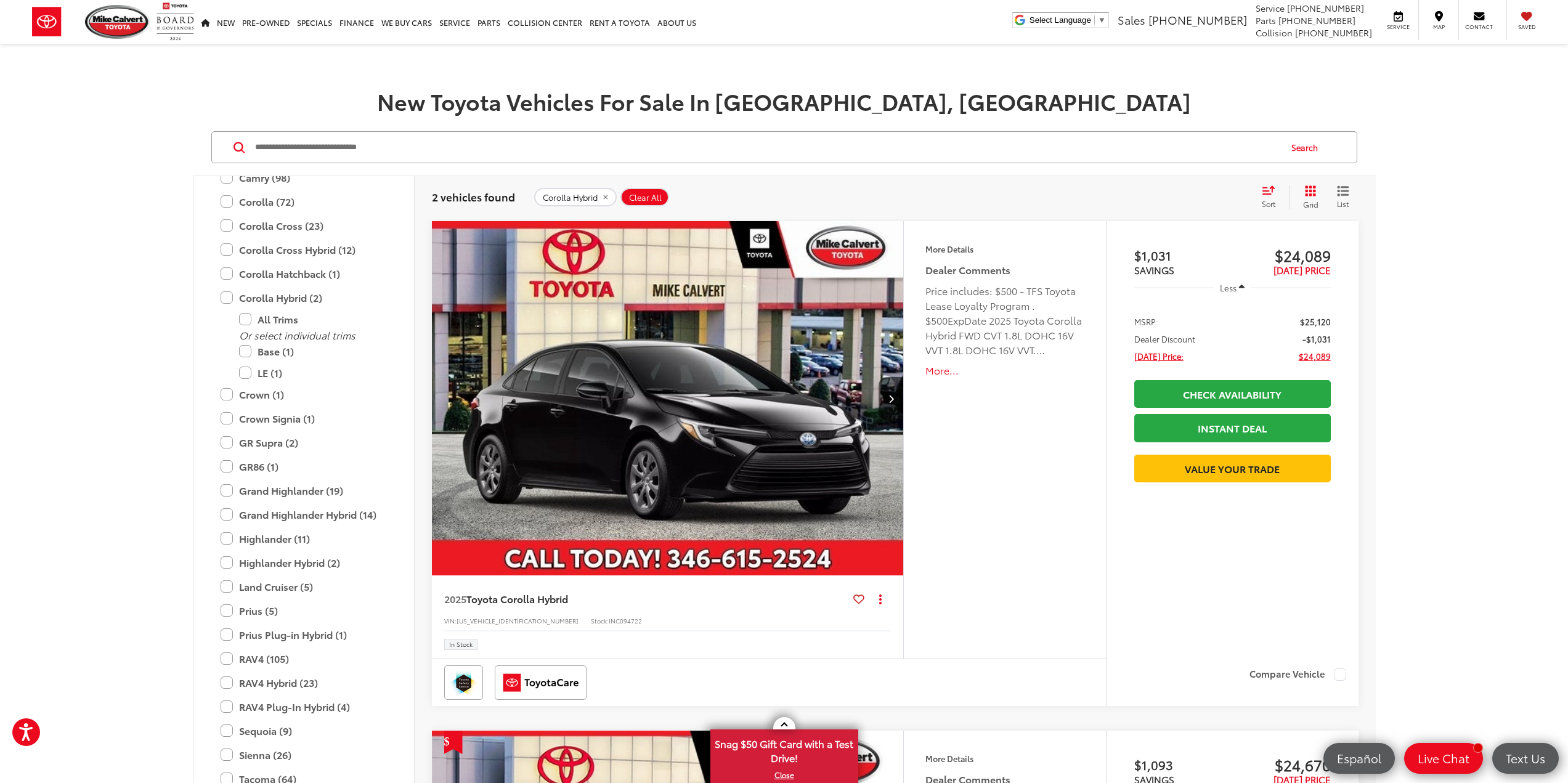
scroll to position [123, 0]
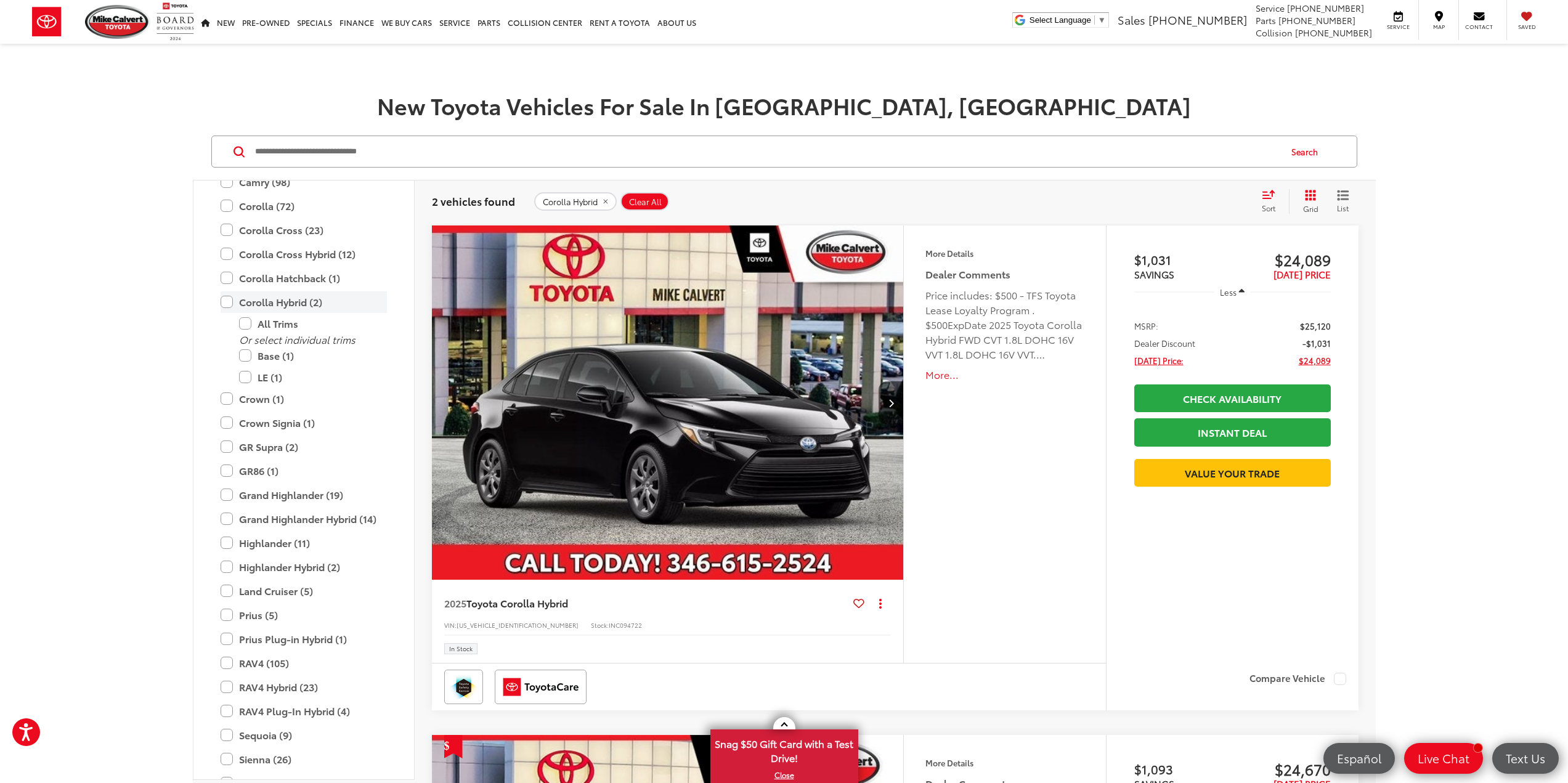
click at [221, 304] on label "Corolla Hybrid (2)" at bounding box center [304, 302] width 166 height 22
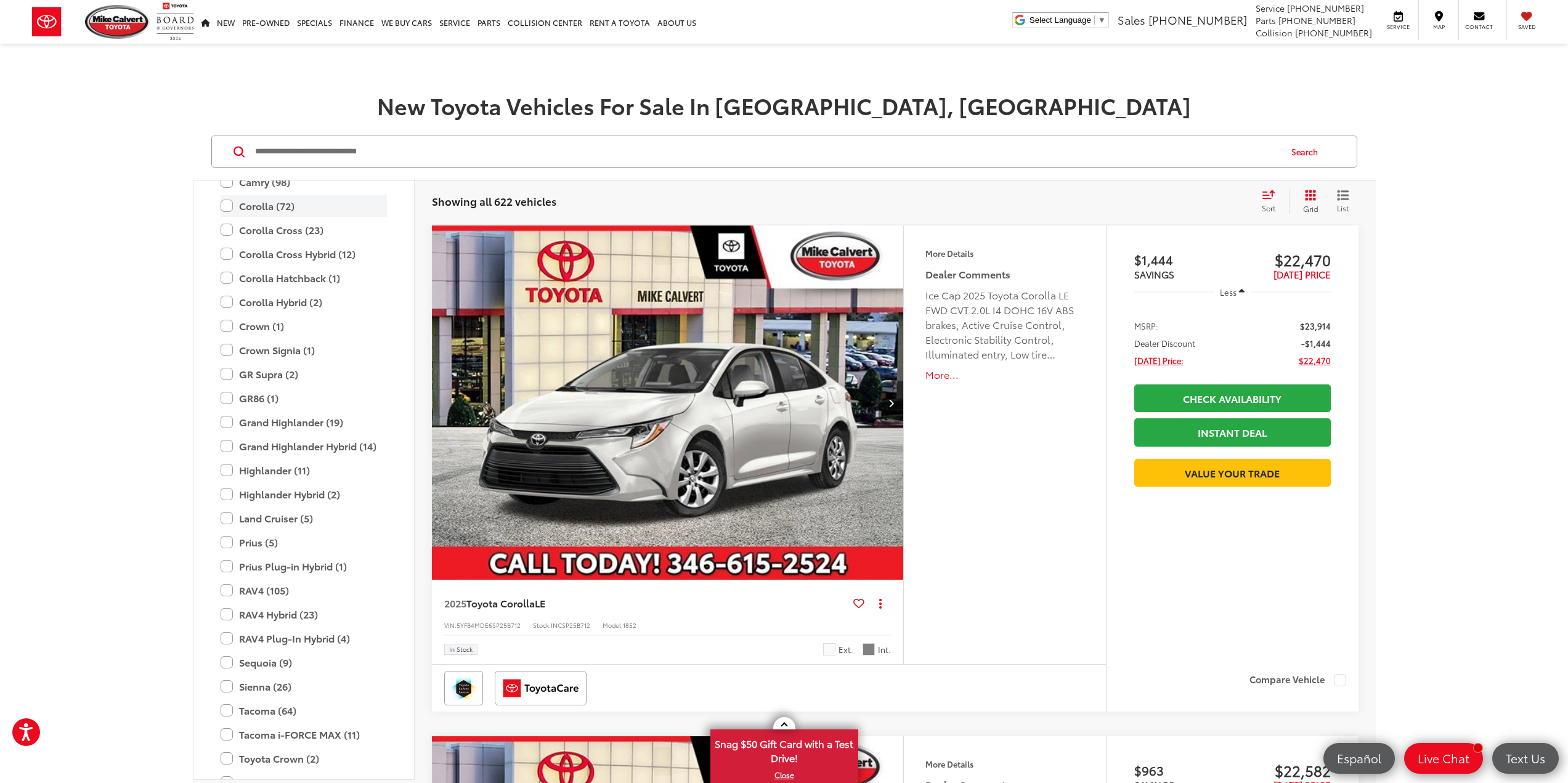
click at [279, 206] on label "Corolla (72)" at bounding box center [304, 206] width 166 height 22
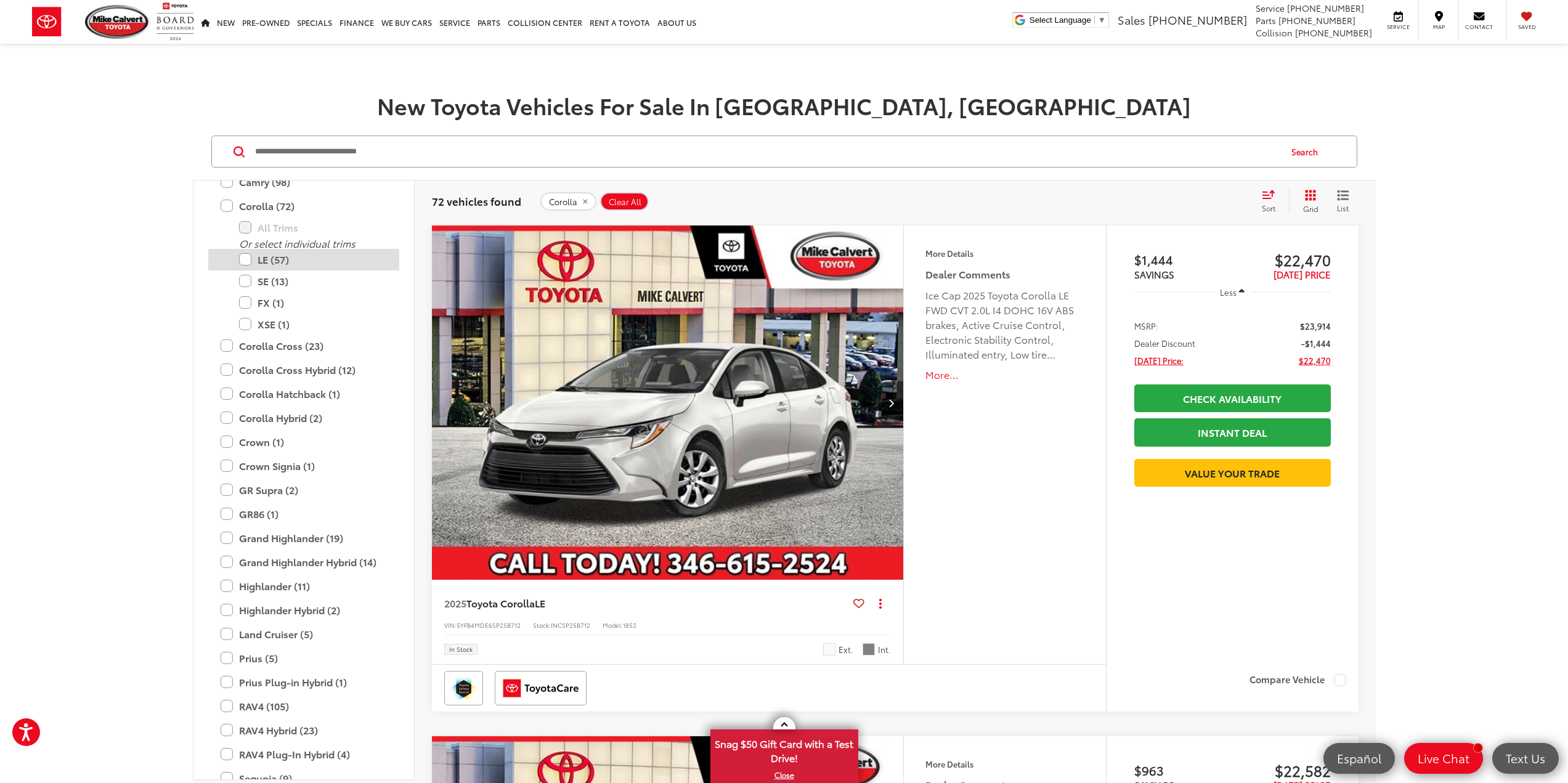
click at [287, 257] on label "LE (57)" at bounding box center [313, 260] width 148 height 22
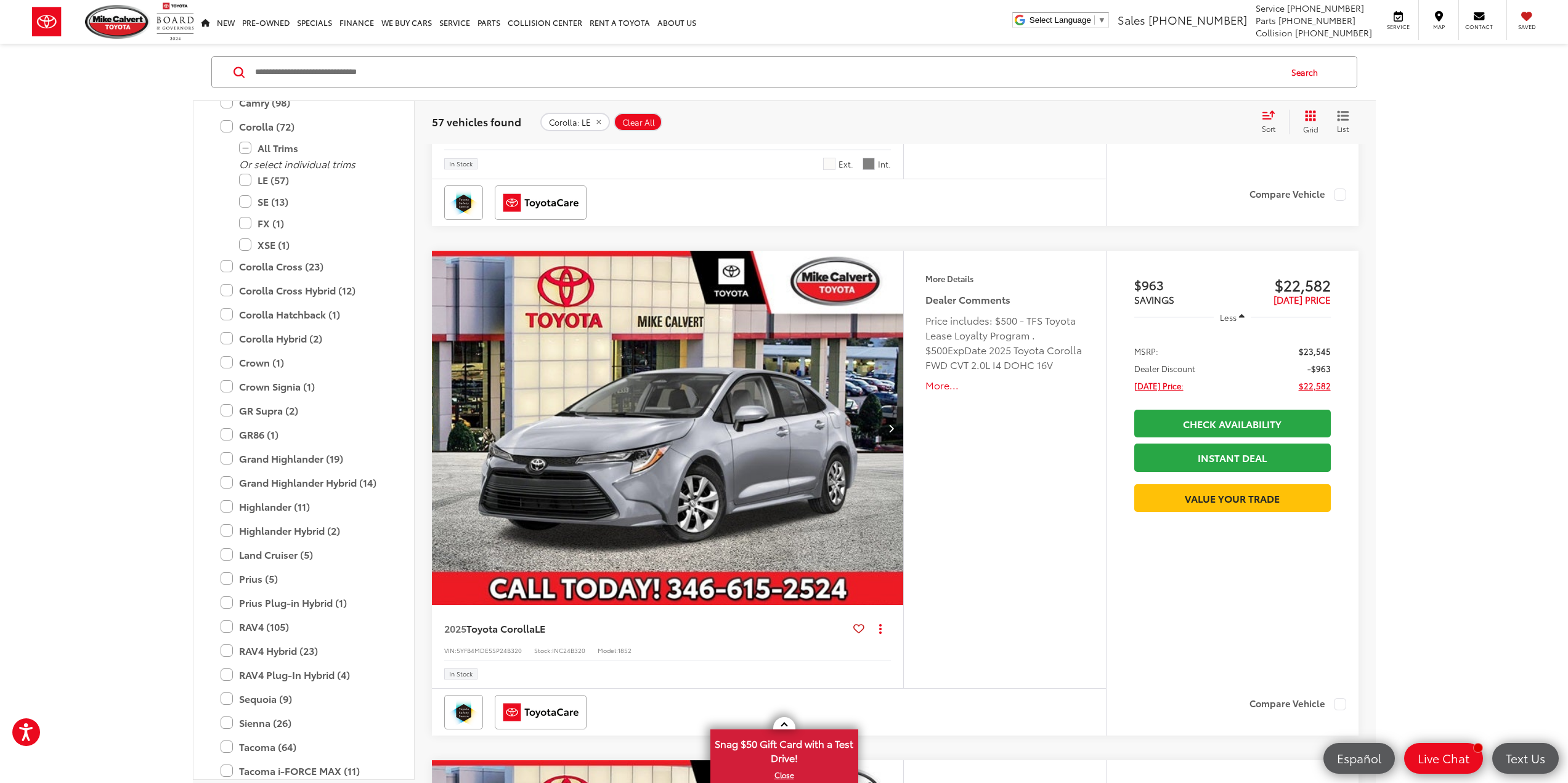
scroll to position [616, 0]
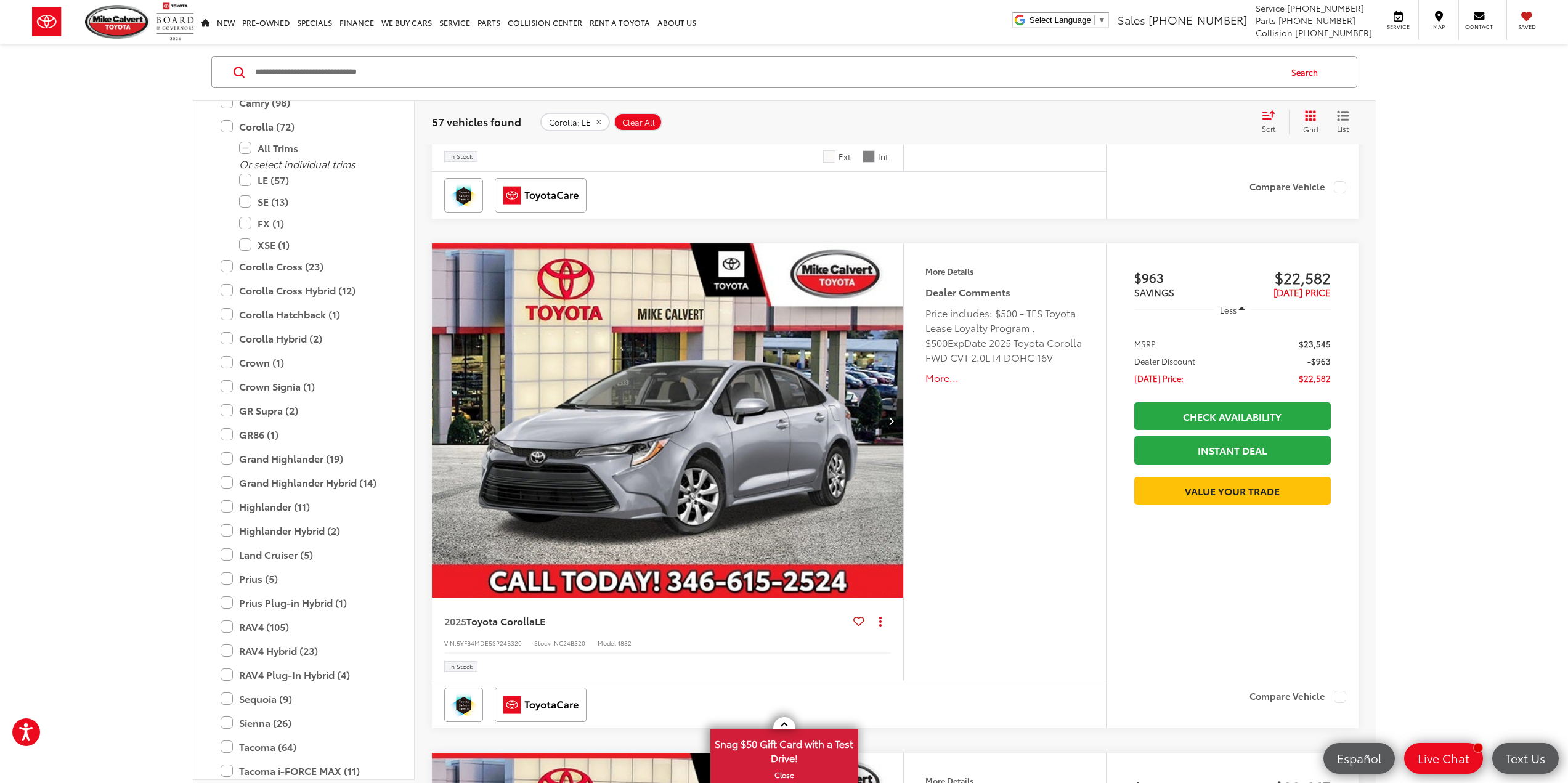
click at [811, 435] on img "2025 Toyota Corolla LE 0" at bounding box center [668, 421] width 474 height 356
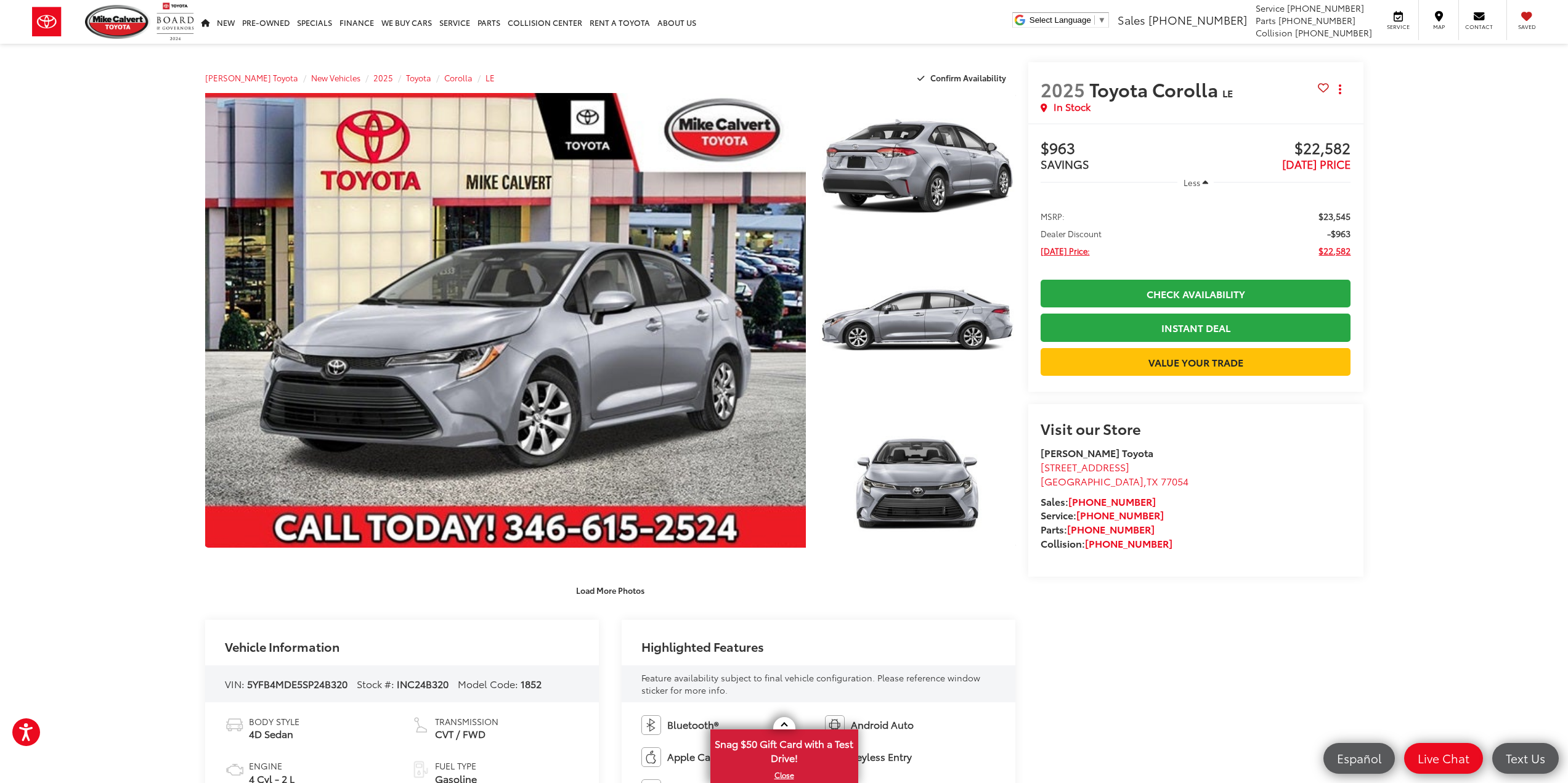
click at [1237, 554] on div "Visit our Store Mike Calvert Toyota 2333 South Loop West Houston , TX 77054 Sal…" at bounding box center [1195, 490] width 335 height 172
